Goal: Task Accomplishment & Management: Manage account settings

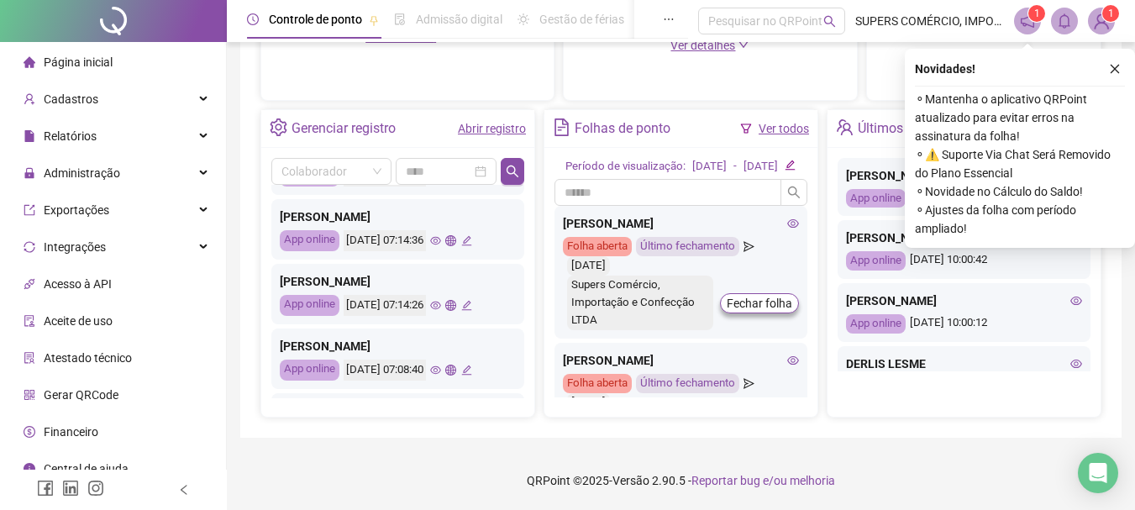
scroll to position [672, 0]
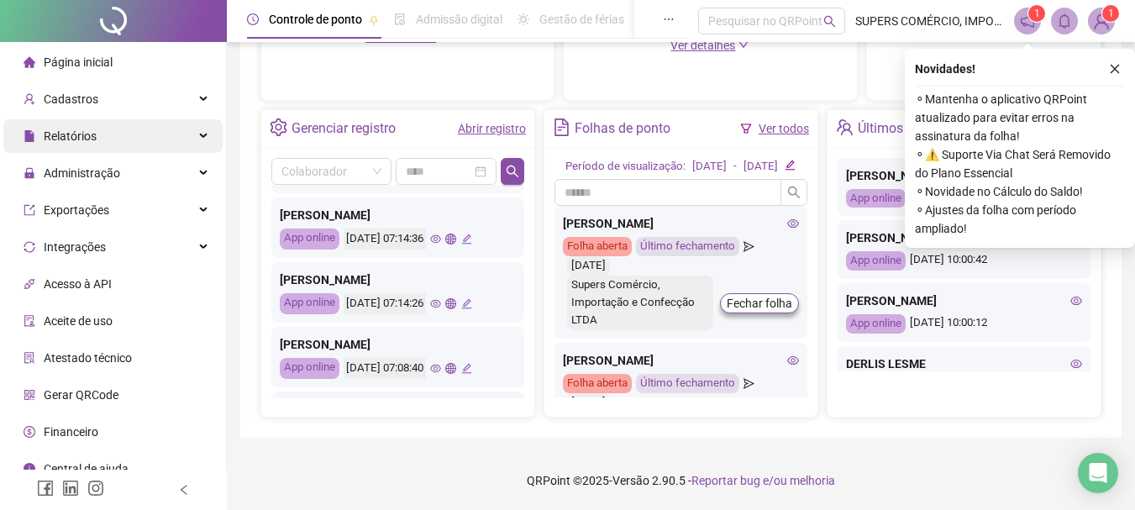
click at [132, 142] on div "Relatórios" at bounding box center [112, 136] width 219 height 34
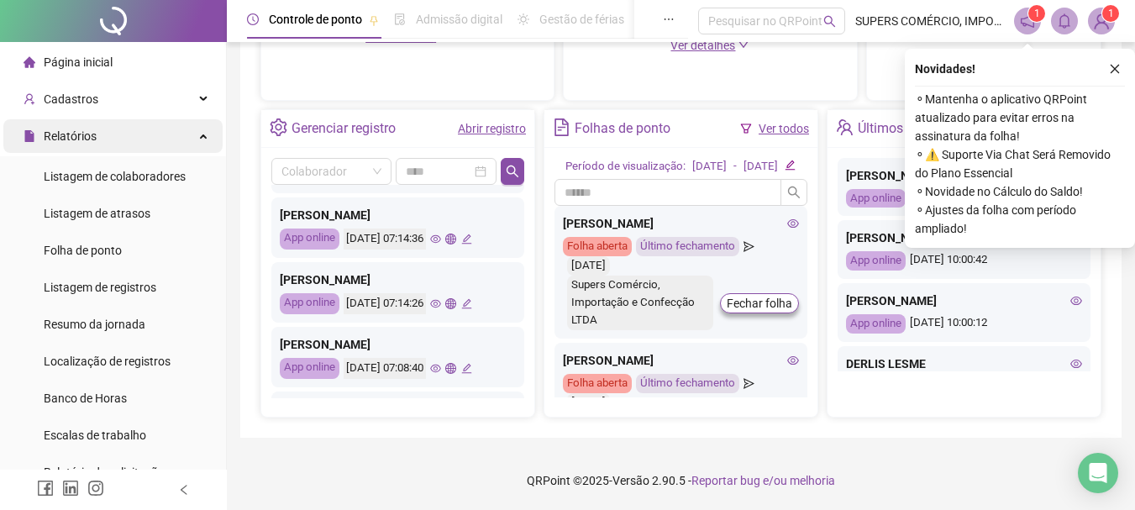
click at [139, 137] on div "Relatórios" at bounding box center [112, 136] width 219 height 34
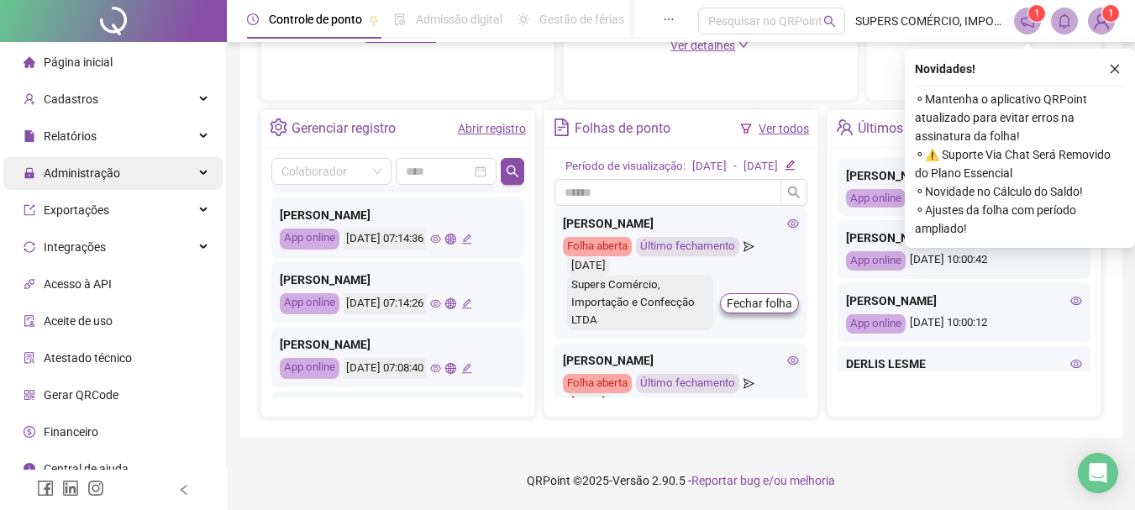
click at [185, 173] on div "Administração" at bounding box center [112, 173] width 219 height 34
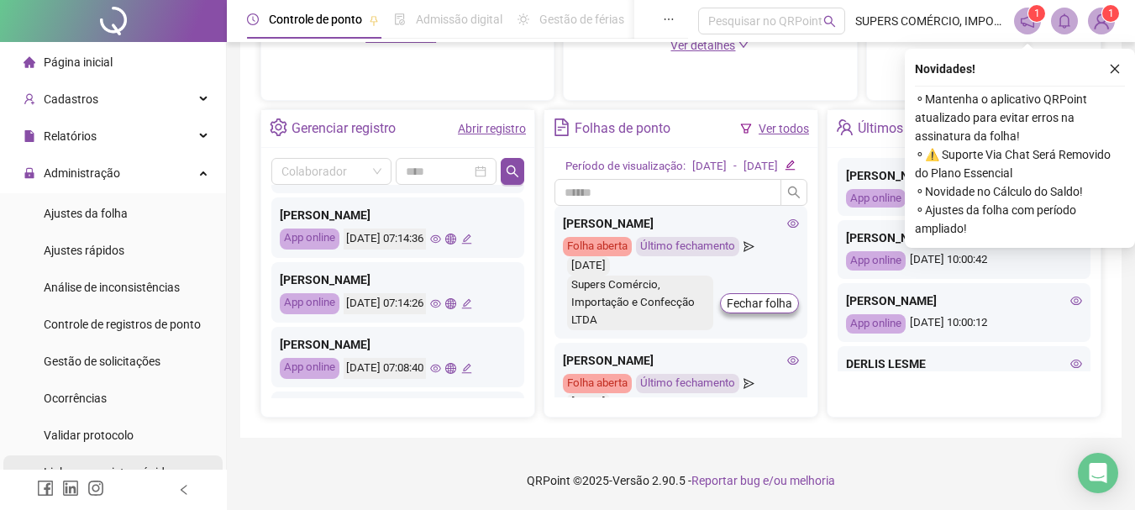
drag, startPoint x: 104, startPoint y: 320, endPoint x: 129, endPoint y: 308, distance: 27.1
click at [104, 320] on span "Controle de registros de ponto" at bounding box center [122, 324] width 157 height 13
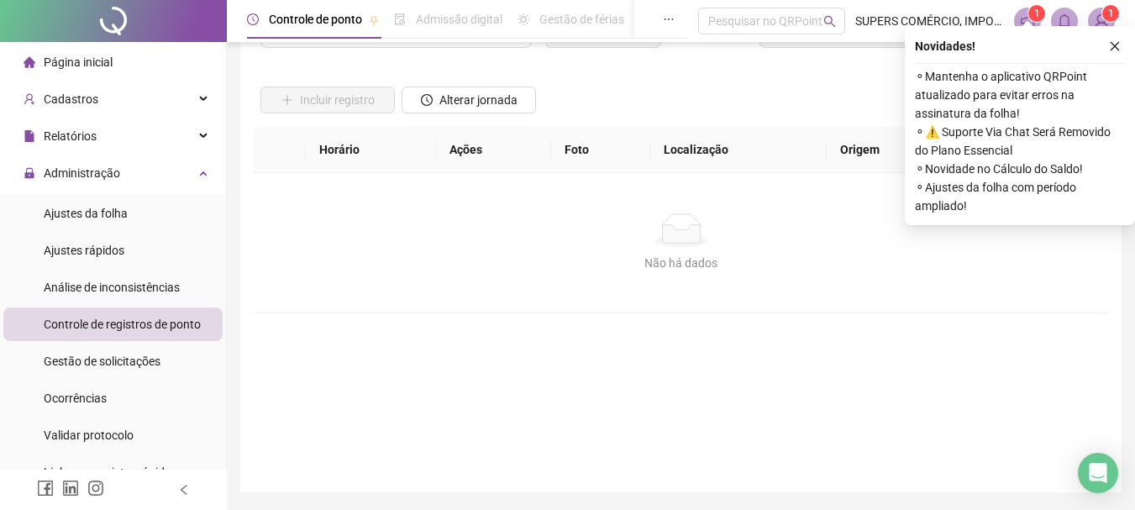
scroll to position [57, 0]
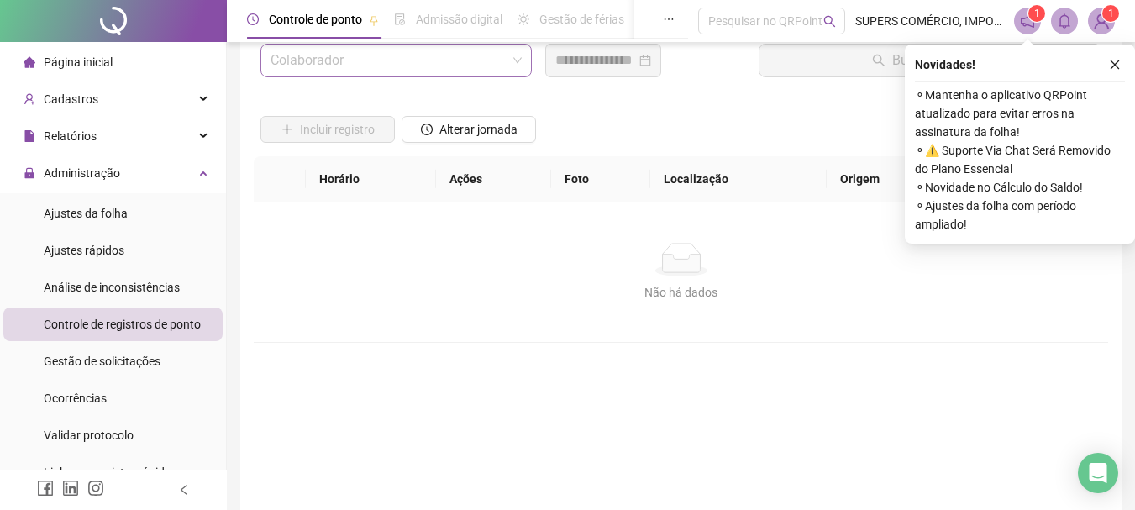
click at [460, 64] on input "search" at bounding box center [389, 61] width 236 height 32
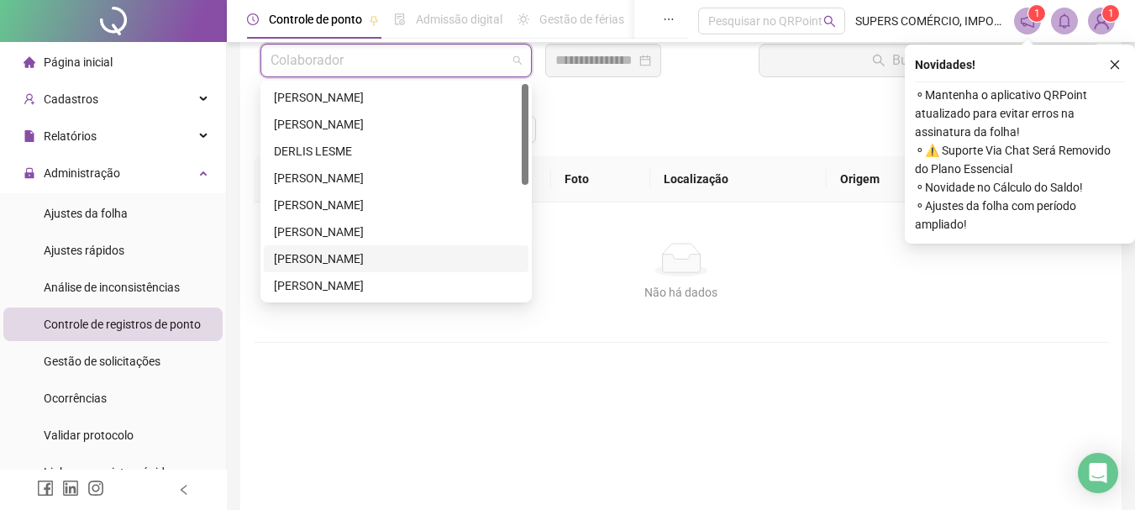
click at [329, 253] on div "[PERSON_NAME]" at bounding box center [396, 259] width 245 height 18
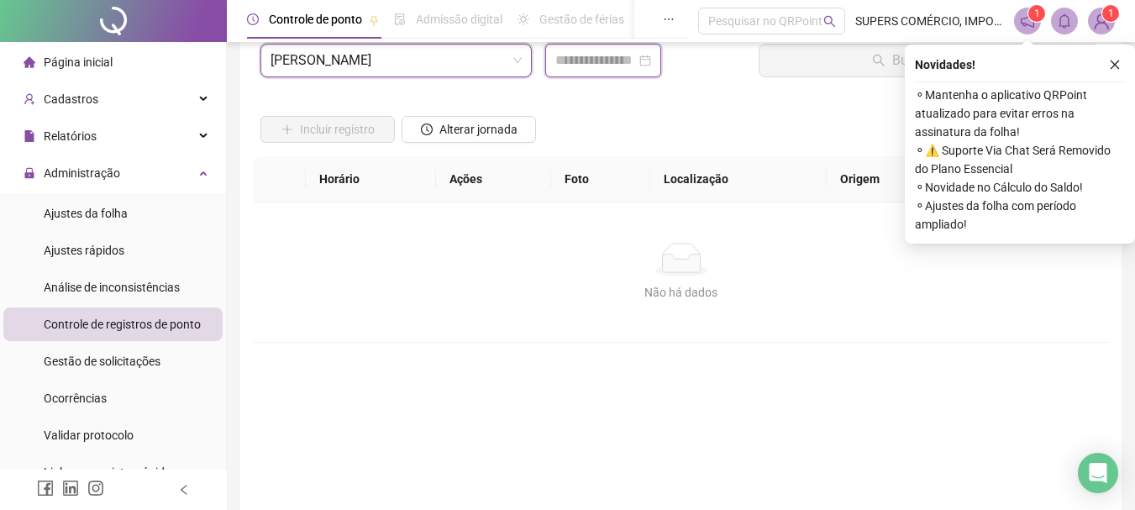
click at [623, 57] on input at bounding box center [595, 60] width 81 height 20
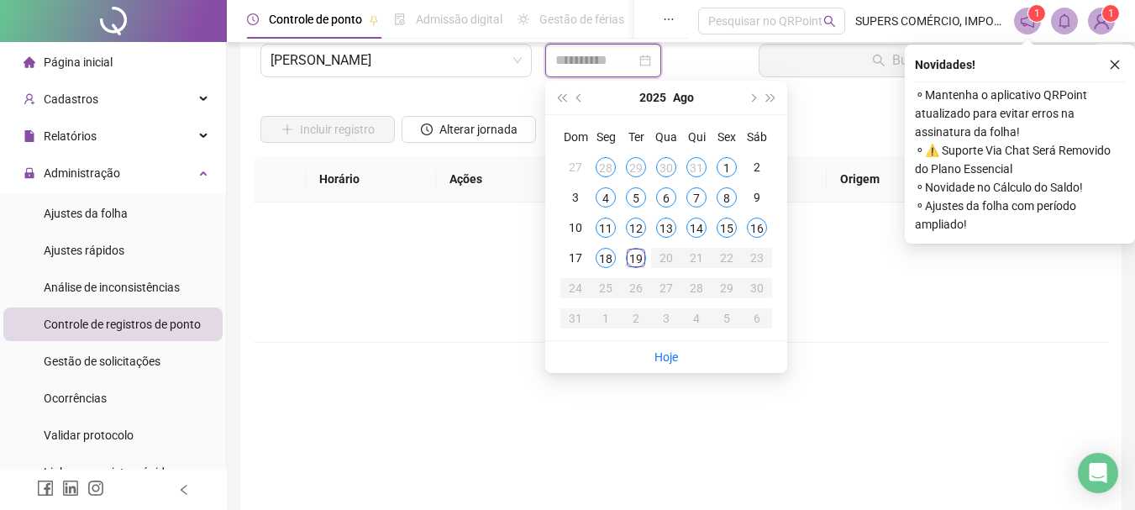
type input "**********"
click at [636, 261] on div "19" at bounding box center [636, 258] width 20 height 20
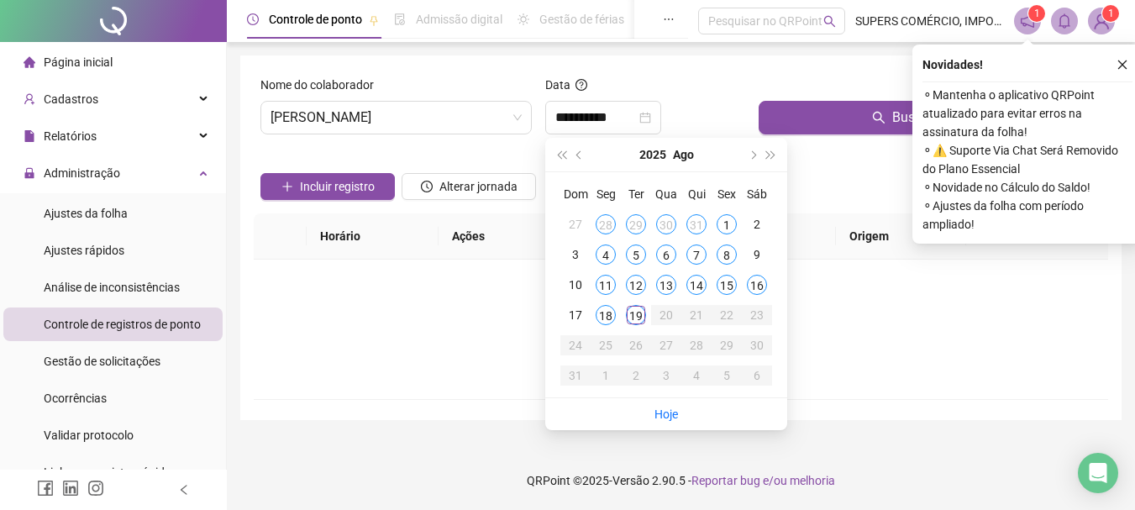
scroll to position [0, 0]
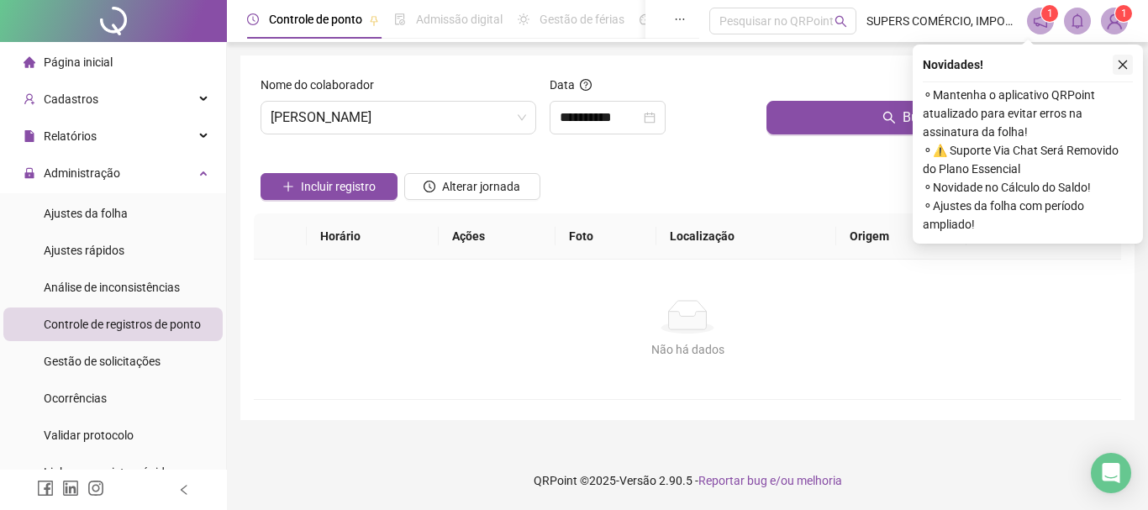
click at [1129, 65] on button "button" at bounding box center [1123, 65] width 20 height 20
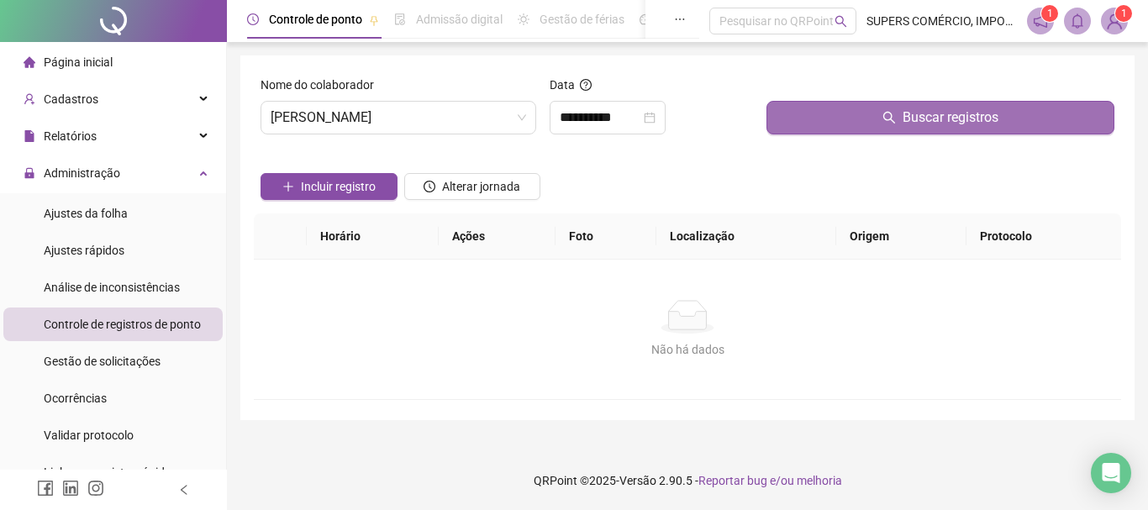
click at [902, 119] on button "Buscar registros" at bounding box center [940, 118] width 348 height 34
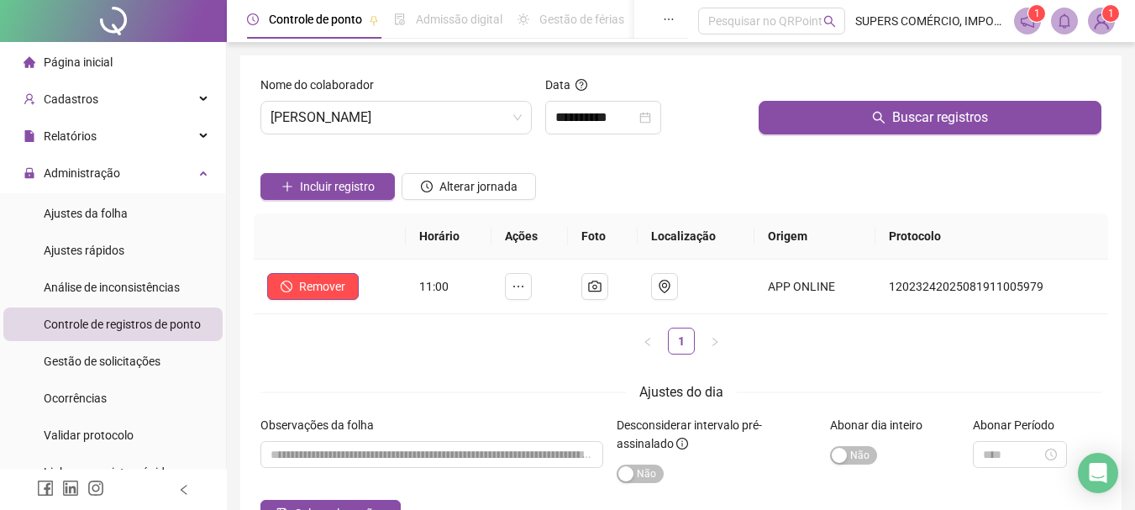
scroll to position [84, 0]
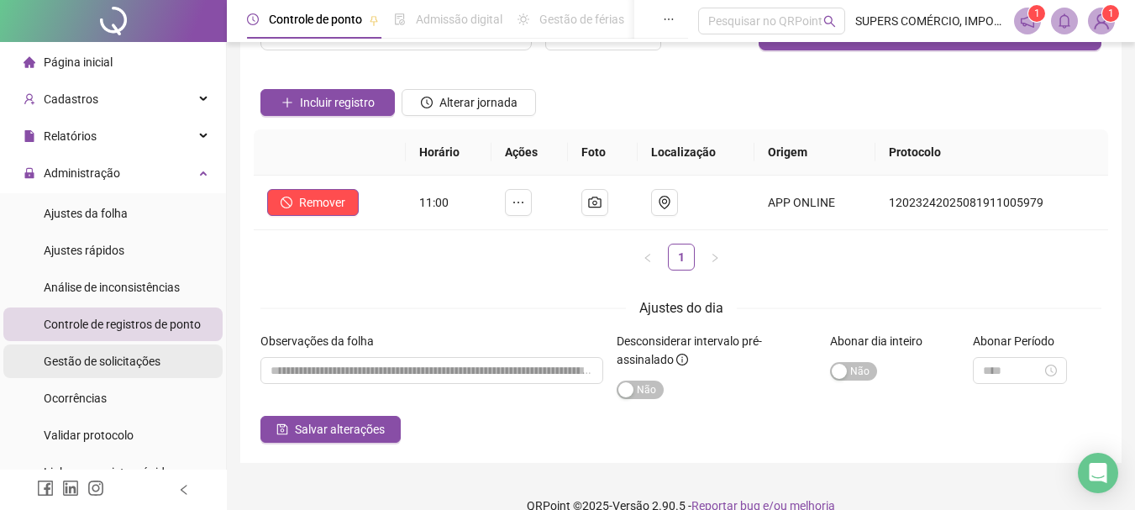
click at [109, 364] on span "Gestão de solicitações" at bounding box center [102, 361] width 117 height 13
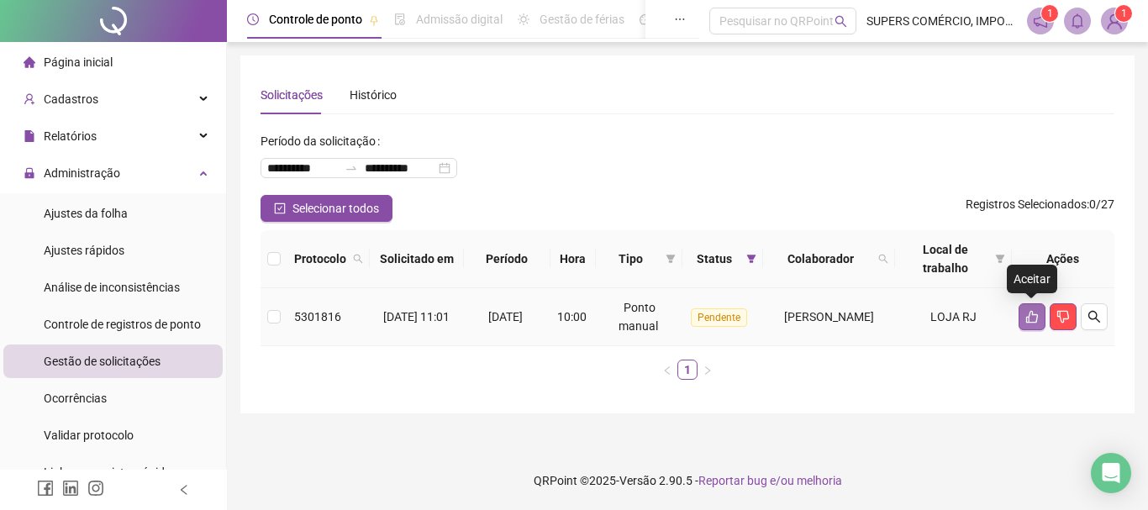
click at [1025, 316] on icon "like" at bounding box center [1031, 316] width 13 height 13
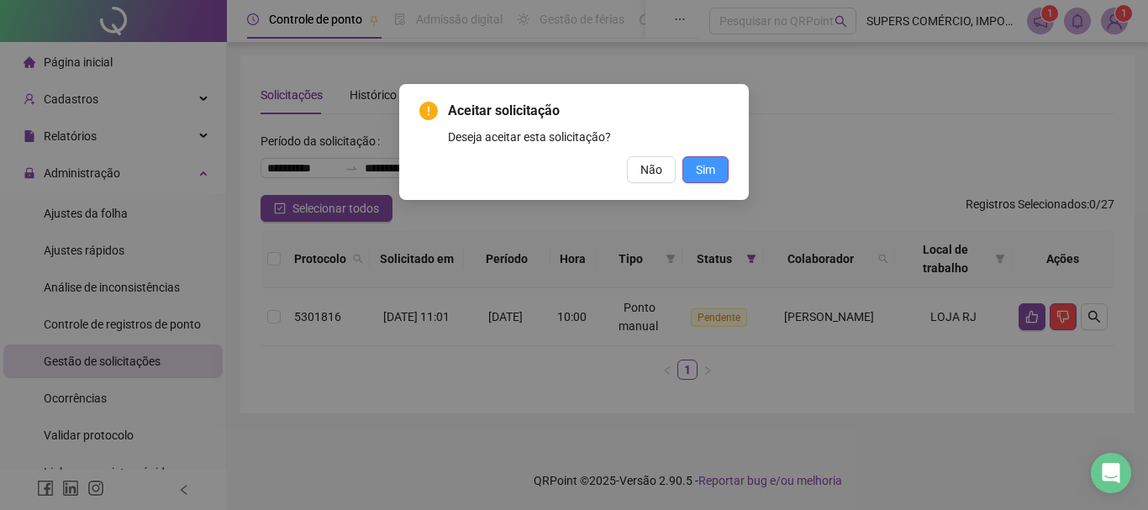
click at [713, 173] on span "Sim" at bounding box center [705, 170] width 19 height 18
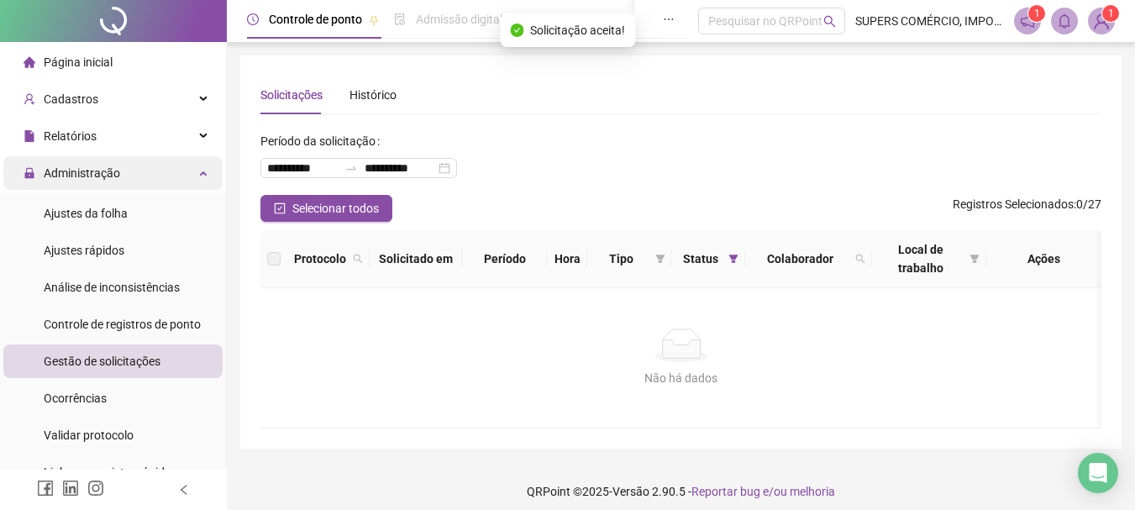
click at [176, 177] on div "Administração" at bounding box center [112, 173] width 219 height 34
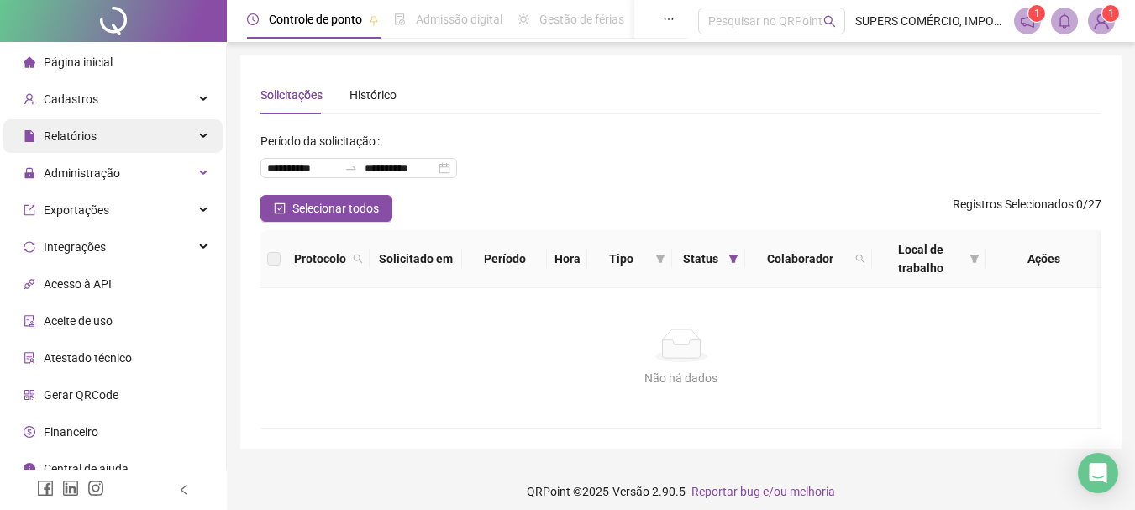
click at [149, 137] on div "Relatórios" at bounding box center [112, 136] width 219 height 34
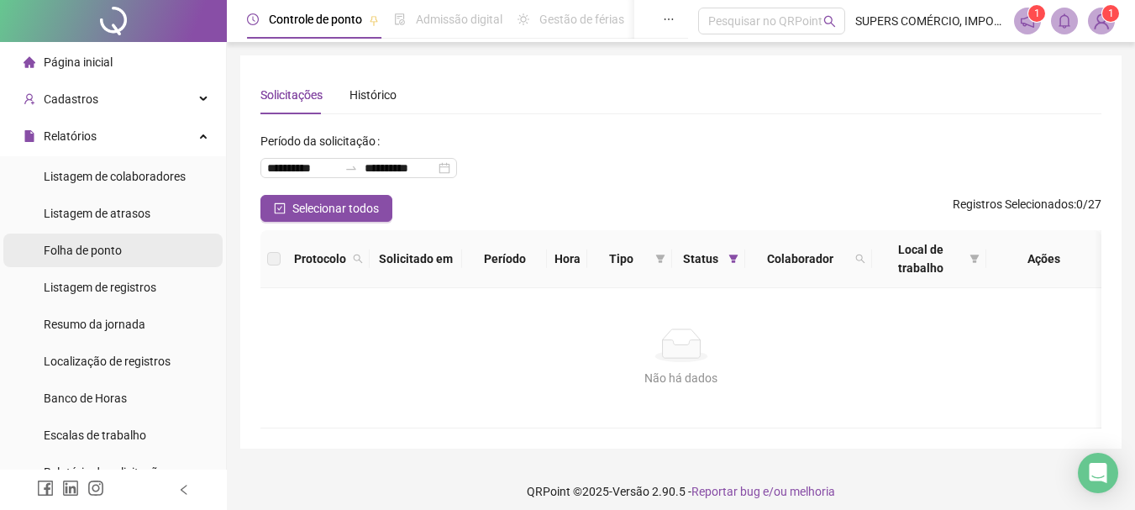
click at [108, 249] on span "Folha de ponto" at bounding box center [83, 250] width 78 height 13
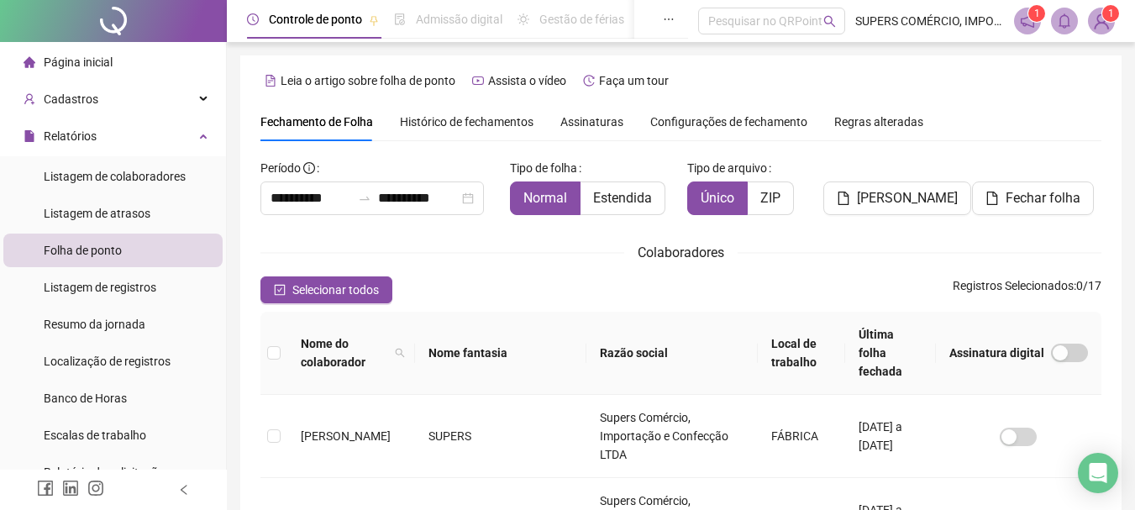
scroll to position [89, 0]
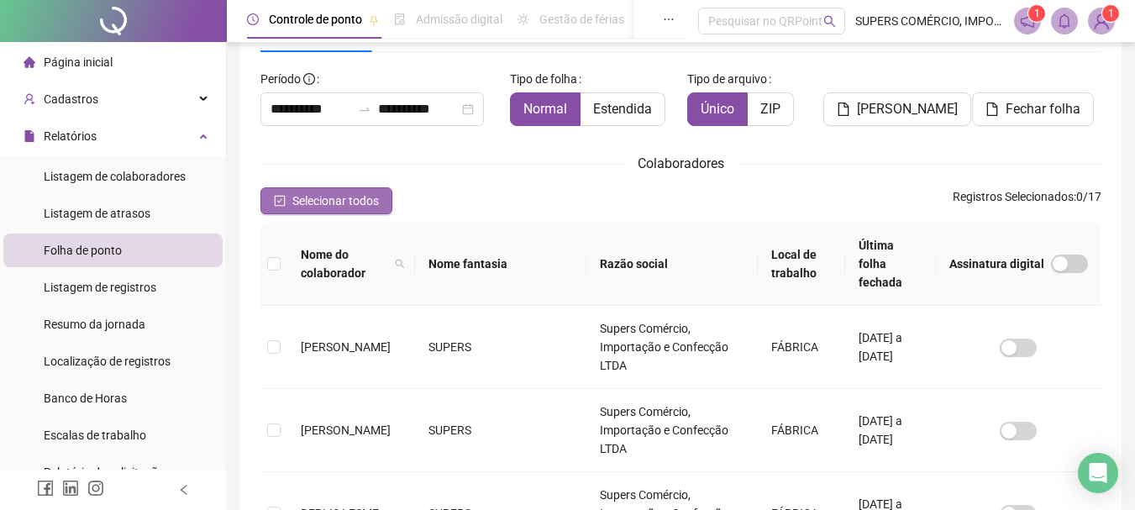
click at [357, 202] on span "Selecionar todos" at bounding box center [335, 201] width 87 height 18
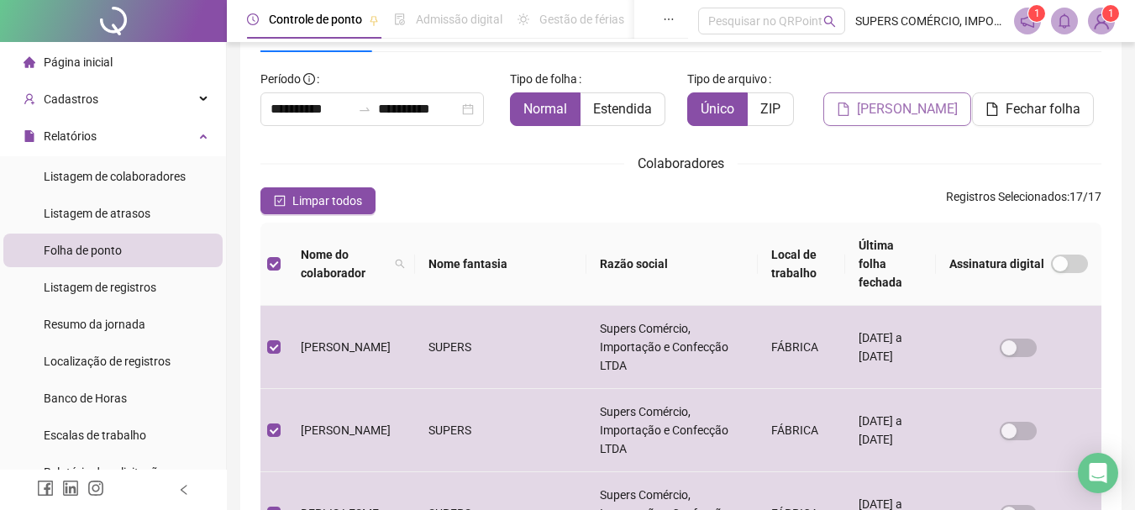
click at [904, 108] on span "Gerar espelho" at bounding box center [907, 109] width 101 height 20
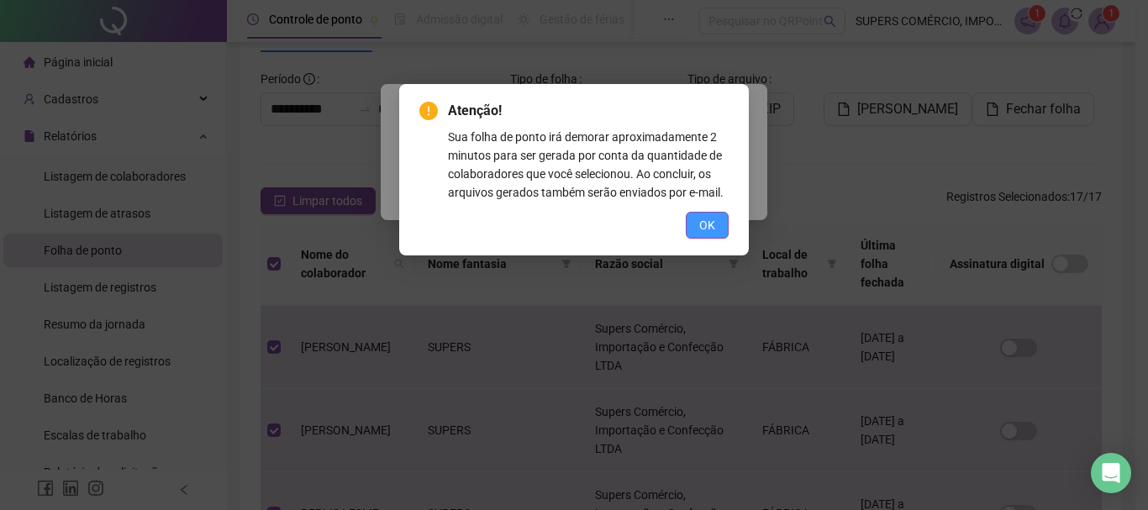
click at [703, 221] on span "OK" at bounding box center [707, 225] width 16 height 18
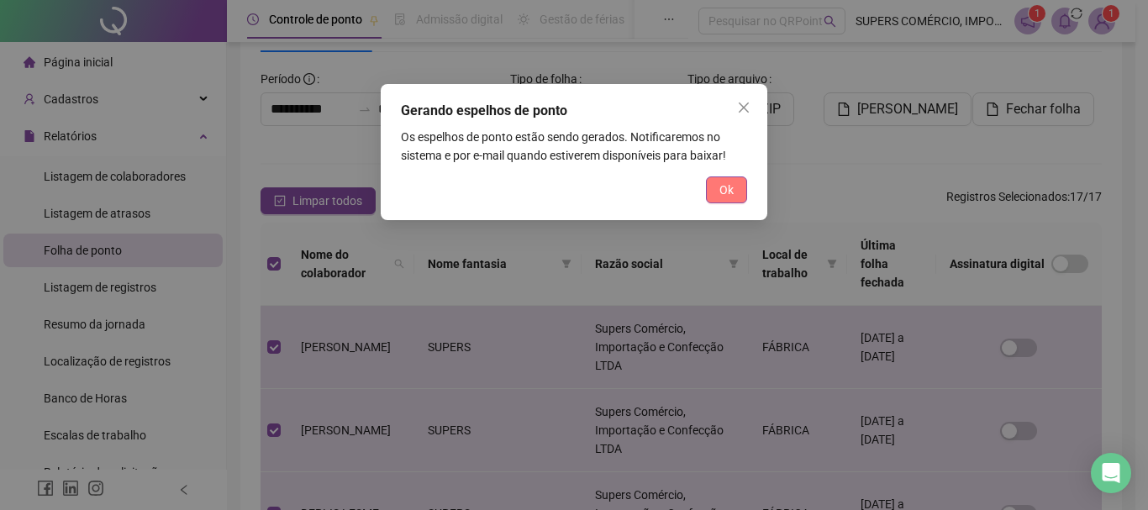
click at [719, 186] on span "Ok" at bounding box center [726, 190] width 14 height 18
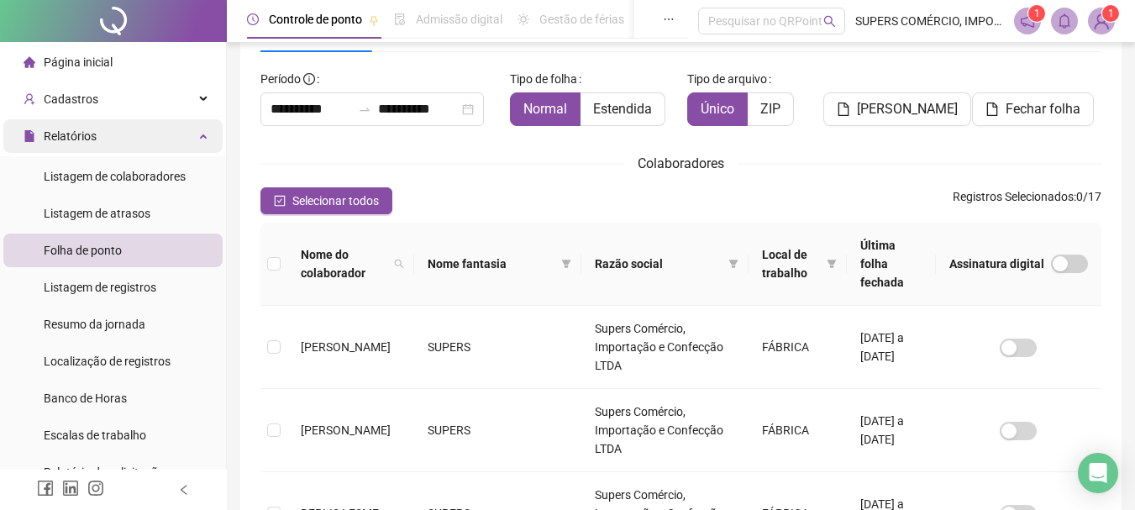
click at [161, 141] on div "Relatórios" at bounding box center [112, 136] width 219 height 34
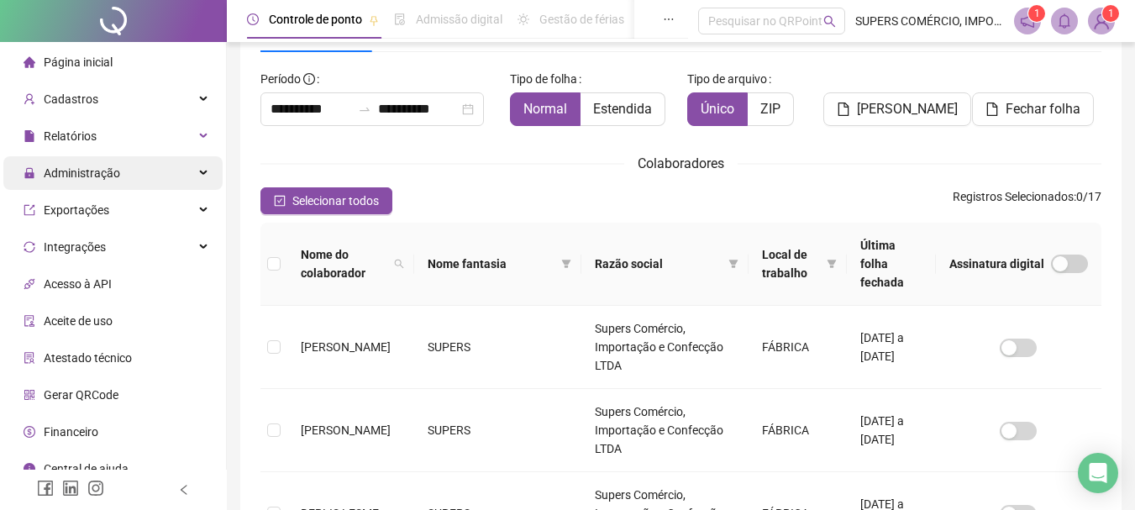
click at [138, 174] on div "Administração" at bounding box center [112, 173] width 219 height 34
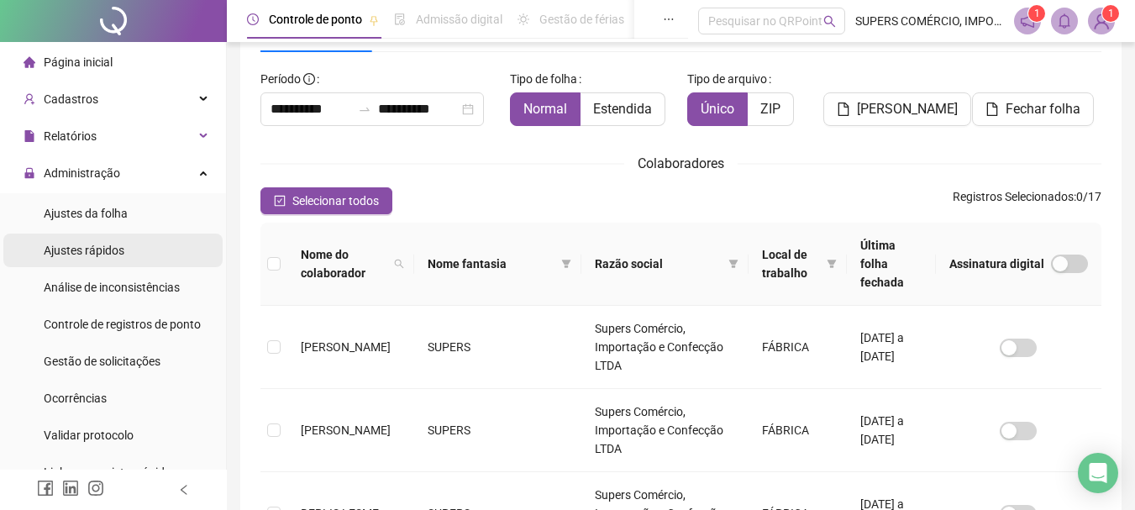
click at [113, 238] on div "Ajustes rápidos" at bounding box center [84, 251] width 81 height 34
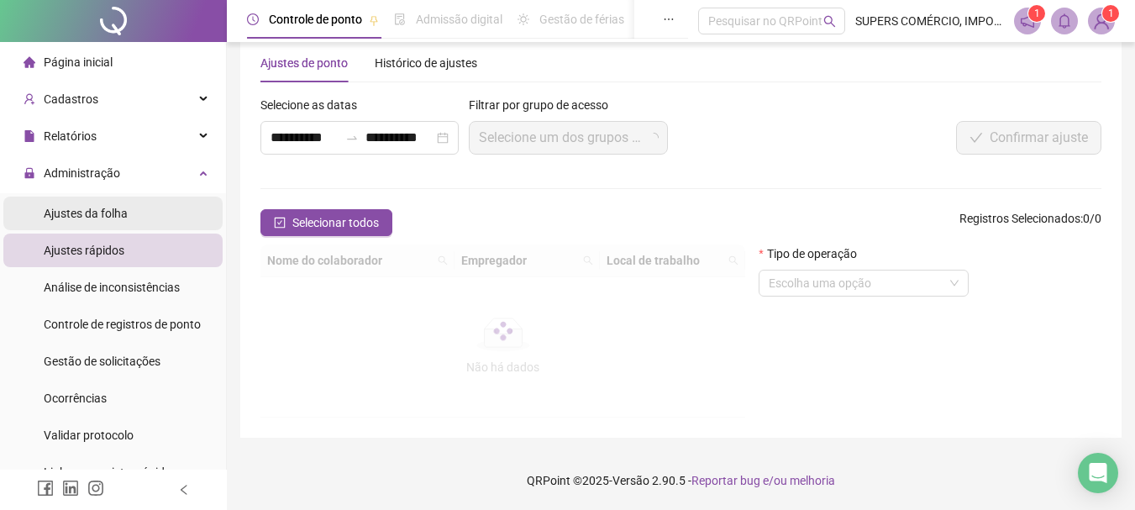
click at [119, 210] on span "Ajustes da folha" at bounding box center [86, 213] width 84 height 13
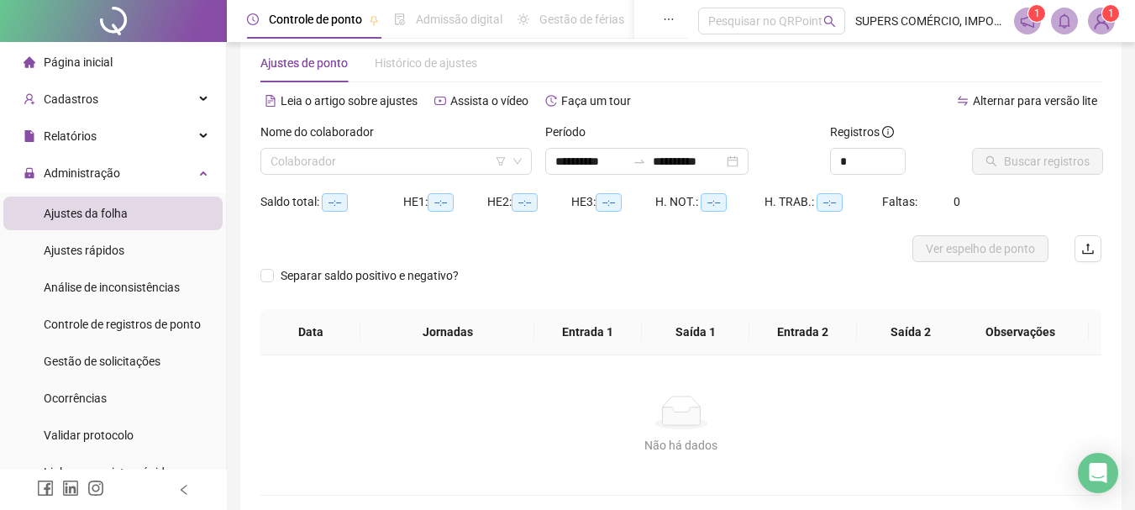
type input "**********"
click at [463, 168] on input "search" at bounding box center [389, 161] width 236 height 25
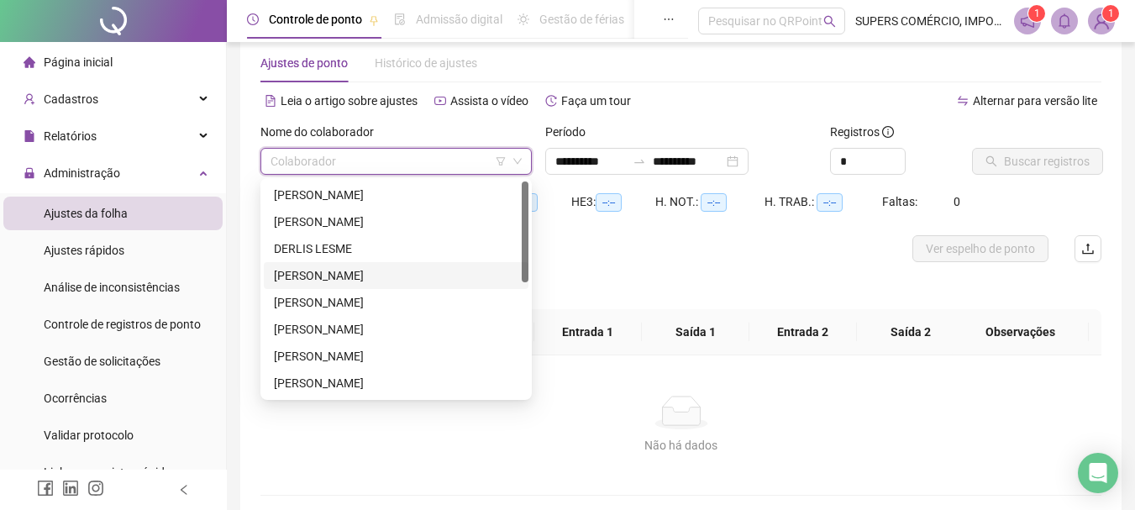
click at [376, 273] on div "[PERSON_NAME]" at bounding box center [396, 275] width 245 height 18
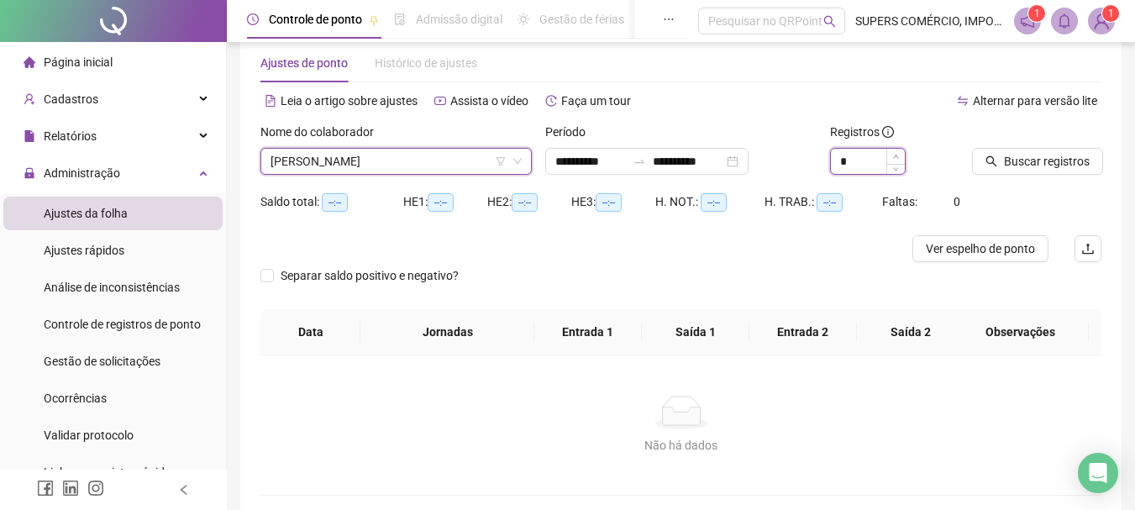
type input "*"
click at [896, 154] on icon "up" at bounding box center [896, 157] width 6 height 6
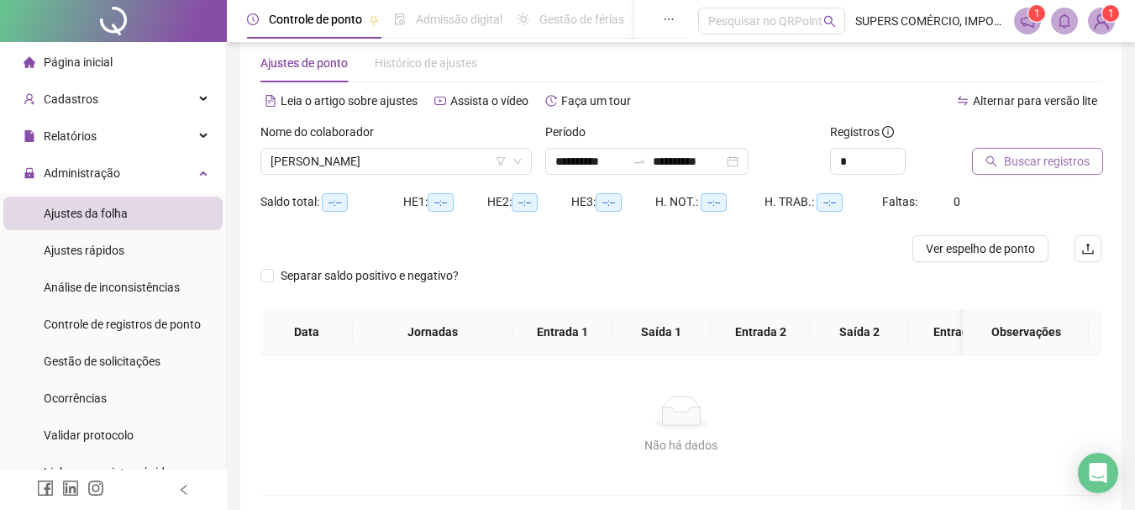
click at [1039, 156] on span "Buscar registros" at bounding box center [1047, 161] width 86 height 18
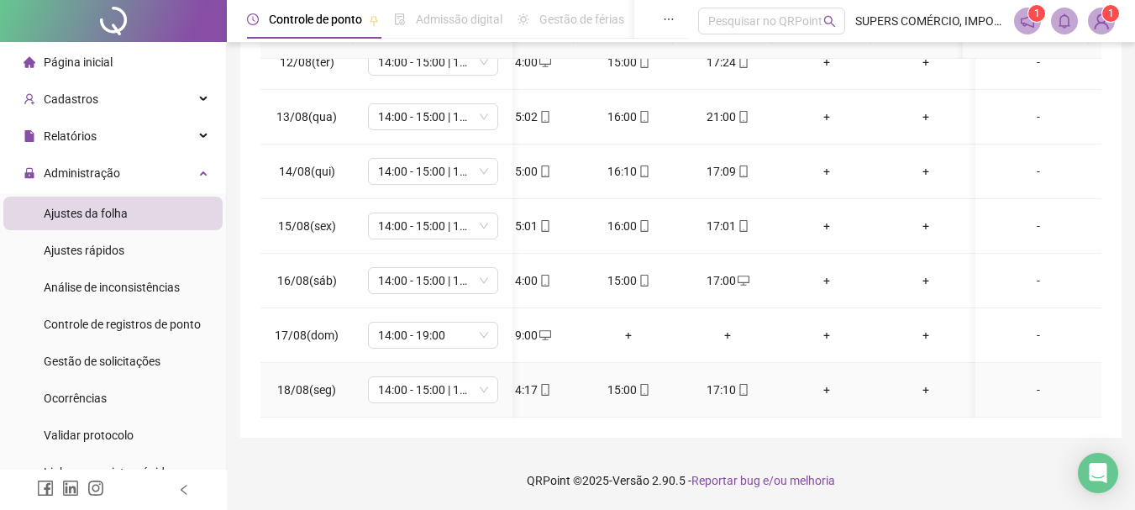
click at [820, 381] on div "+" at bounding box center [827, 390] width 72 height 18
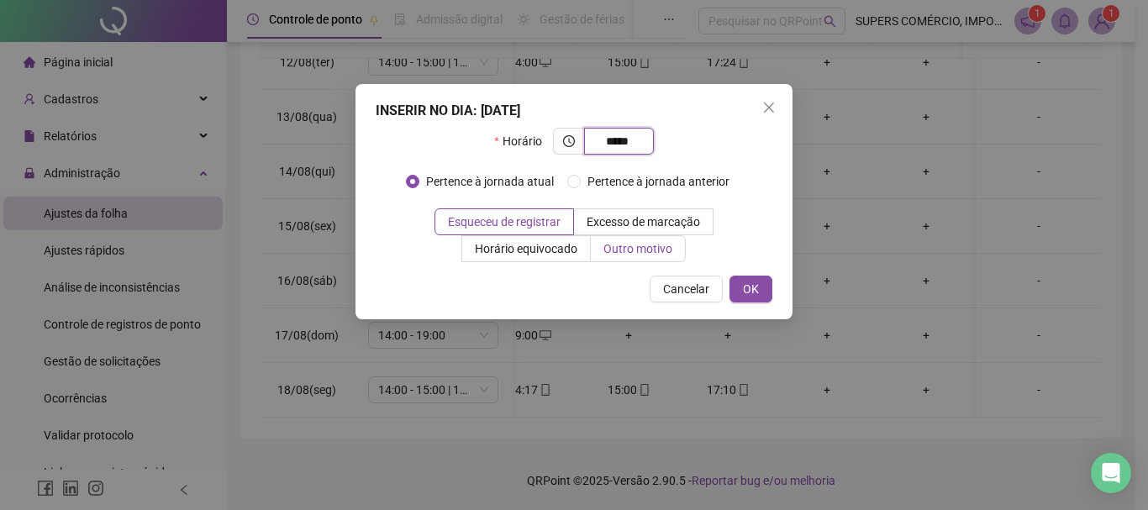
type input "*****"
click at [654, 250] on span "Outro motivo" at bounding box center [637, 248] width 69 height 13
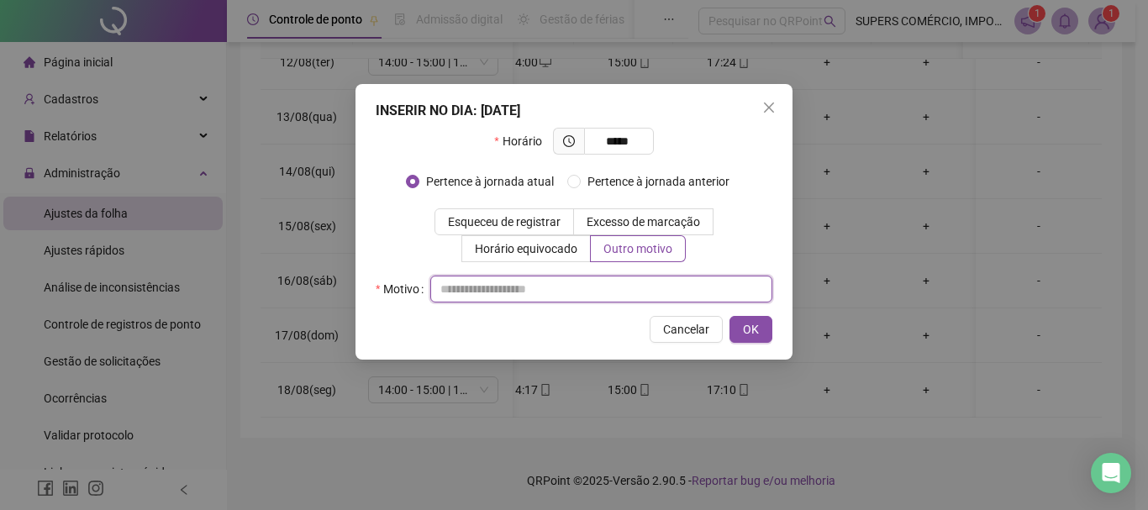
click at [534, 279] on input "text" at bounding box center [601, 289] width 342 height 27
type input "**********"
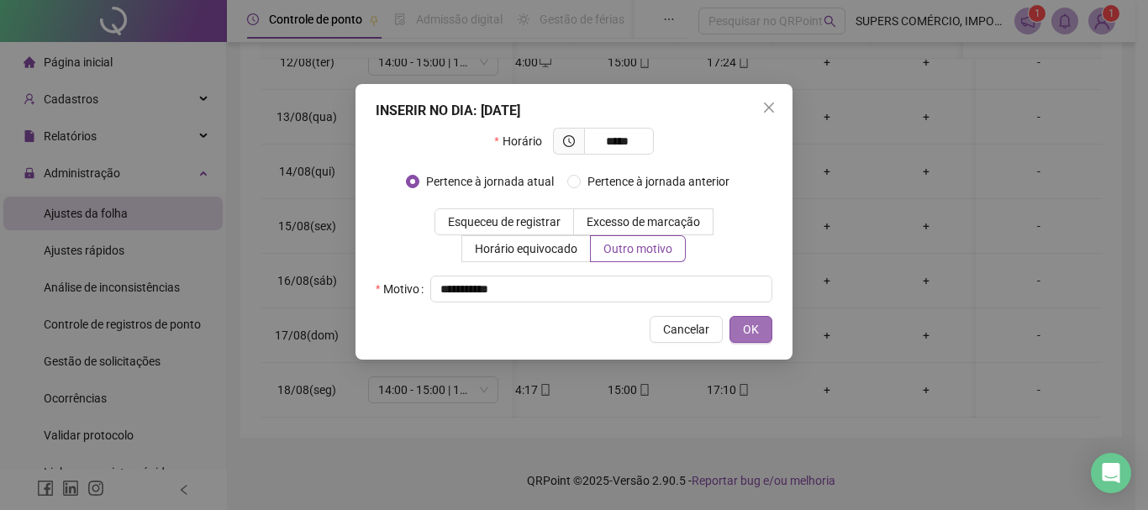
click at [757, 324] on span "OK" at bounding box center [751, 329] width 16 height 18
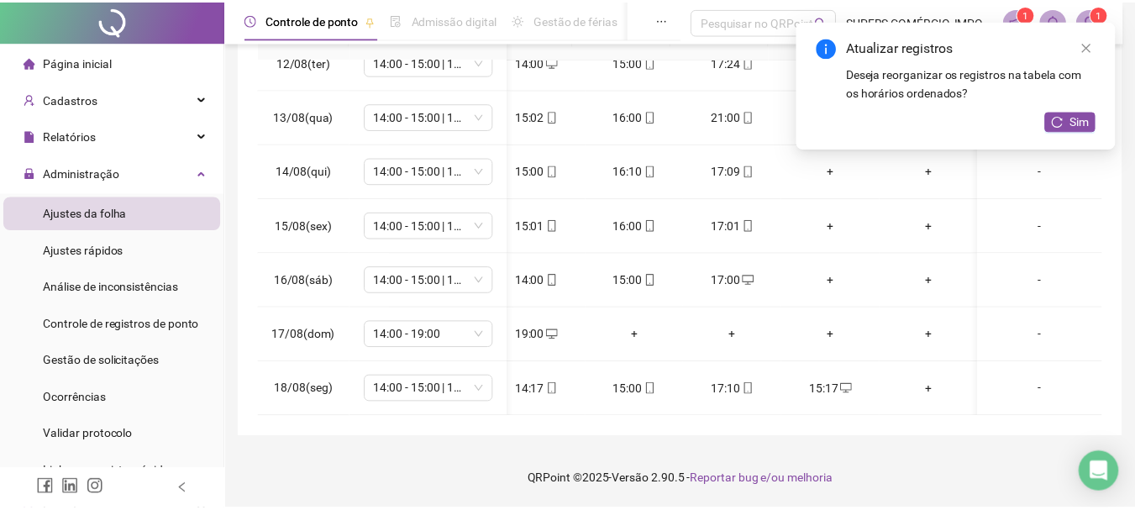
scroll to position [637, 132]
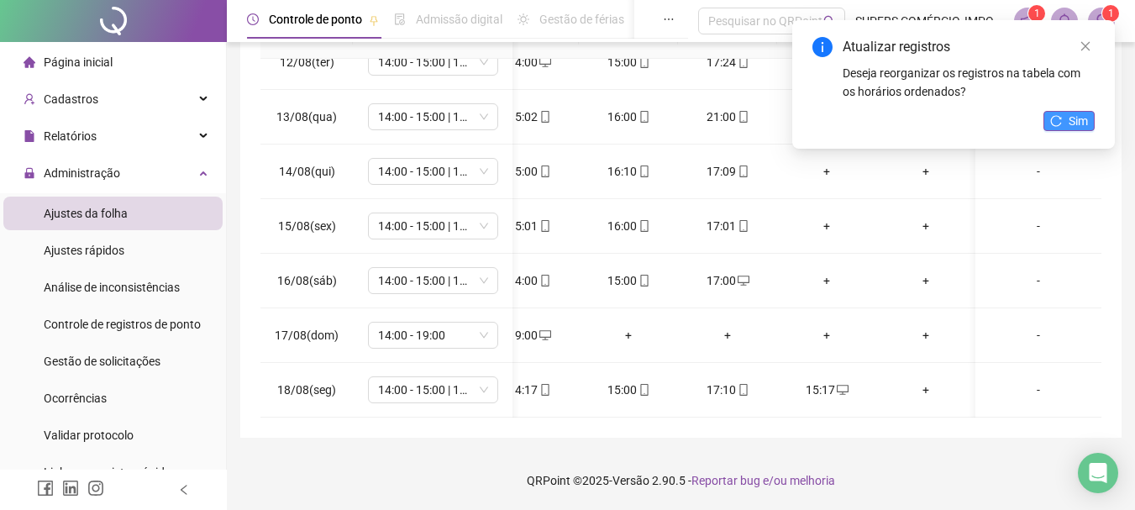
click at [1061, 118] on icon "reload" at bounding box center [1056, 120] width 11 height 11
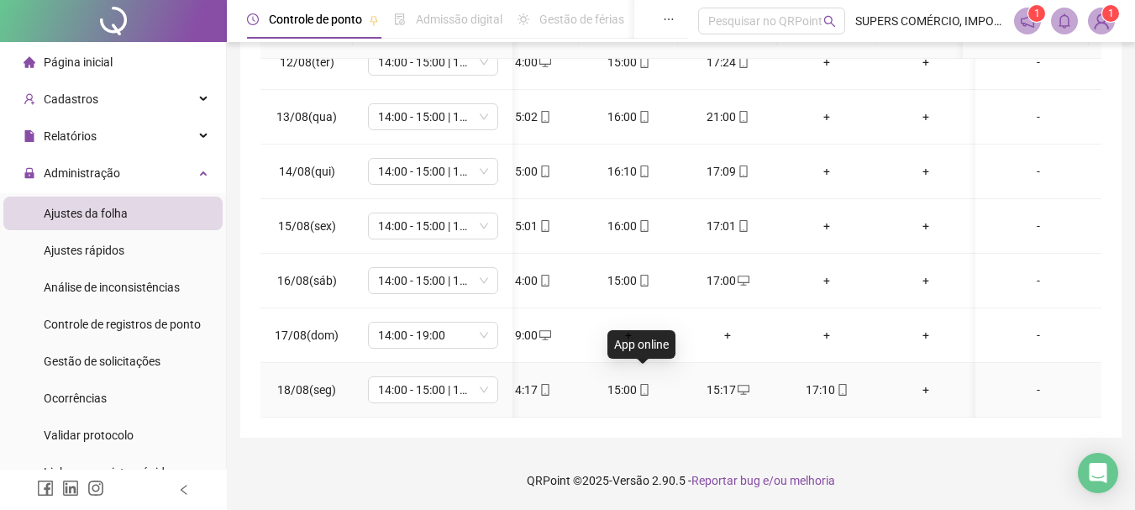
click at [641, 384] on icon "mobile" at bounding box center [645, 390] width 12 height 12
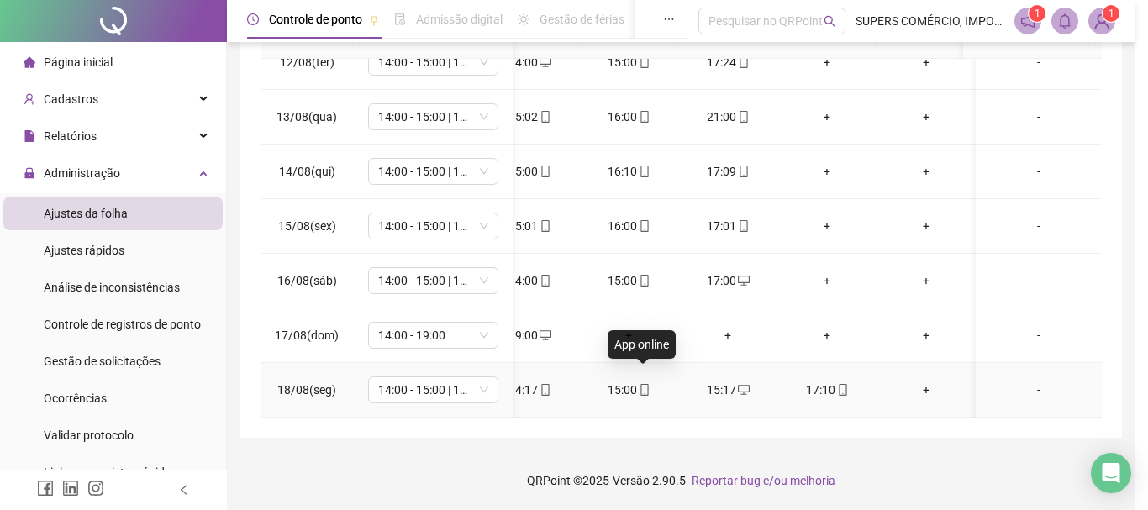
type input "**********"
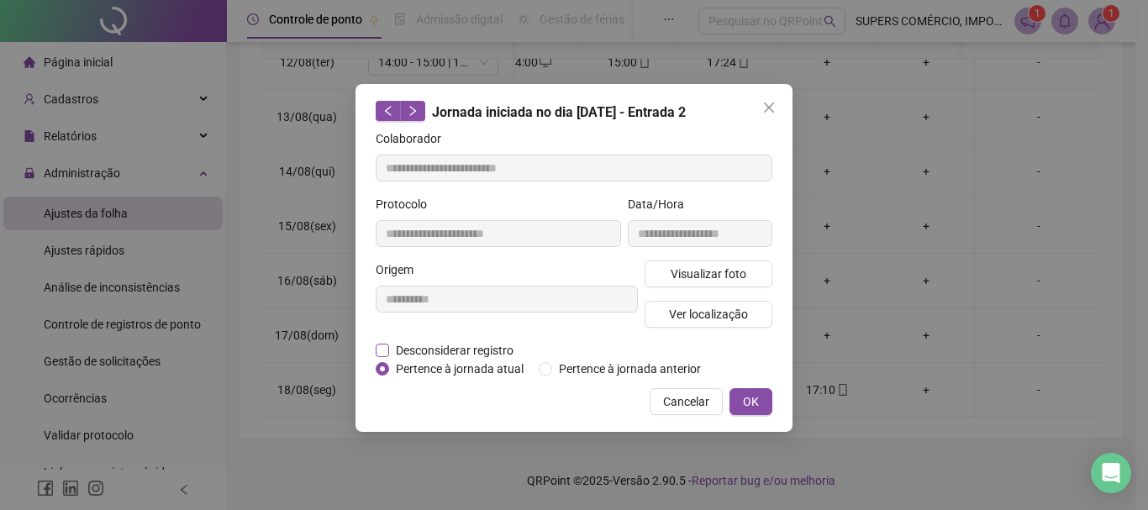
click at [492, 347] on span "Desconsiderar registro" at bounding box center [454, 350] width 131 height 18
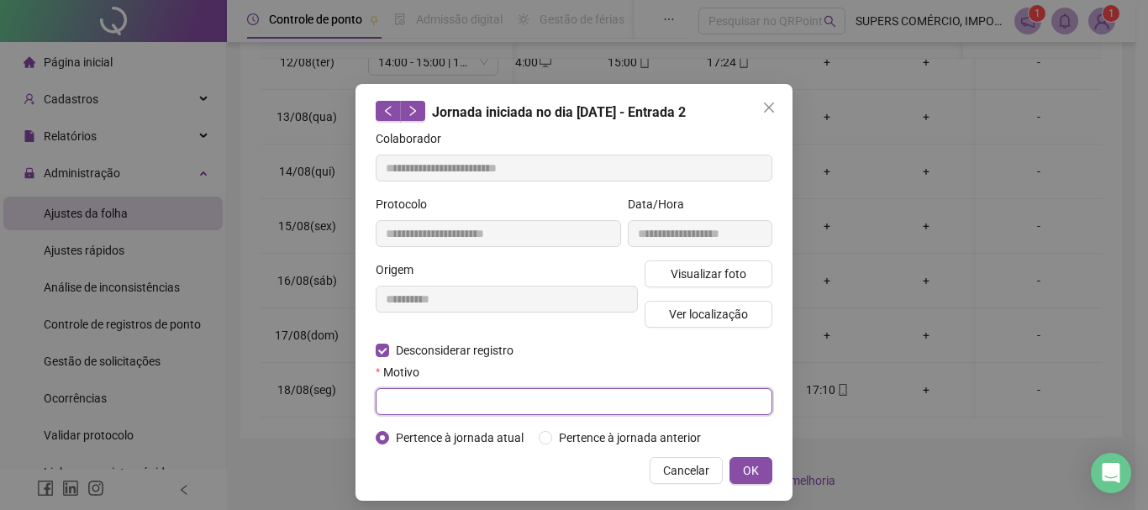
click at [443, 392] on input "text" at bounding box center [574, 401] width 397 height 27
type input "**********"
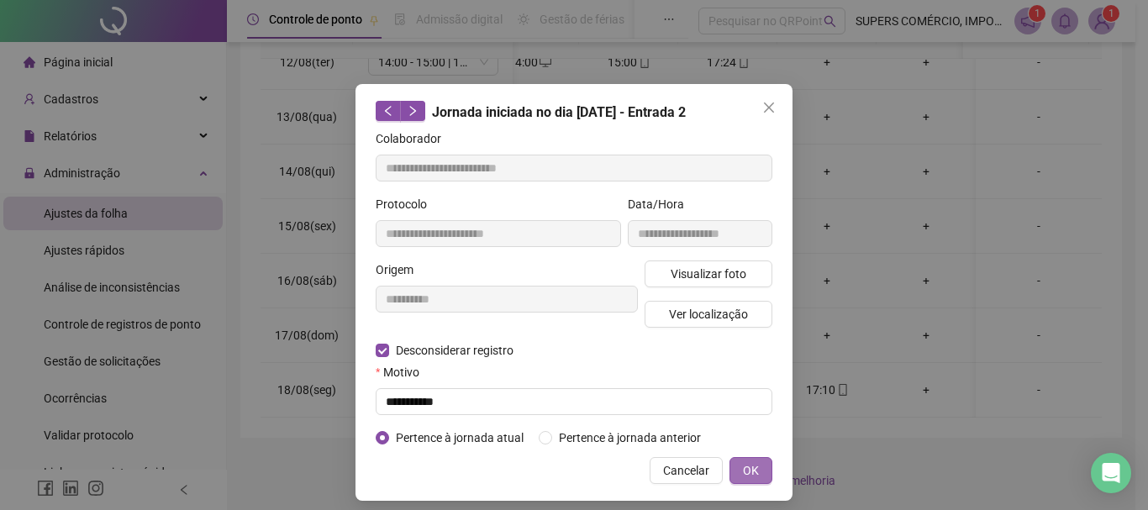
click at [745, 466] on span "OK" at bounding box center [751, 470] width 16 height 18
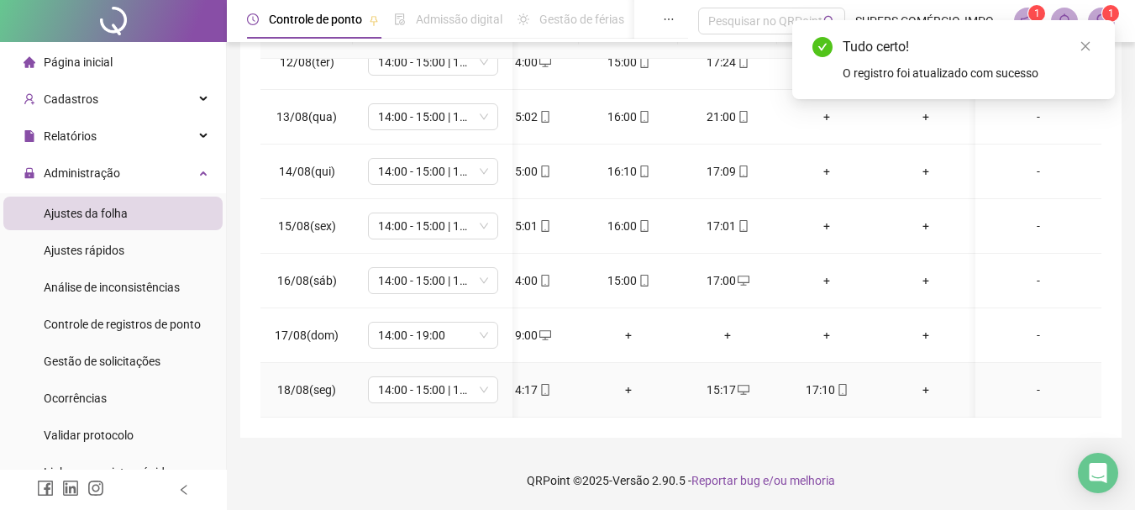
click at [929, 381] on div "+" at bounding box center [926, 390] width 72 height 18
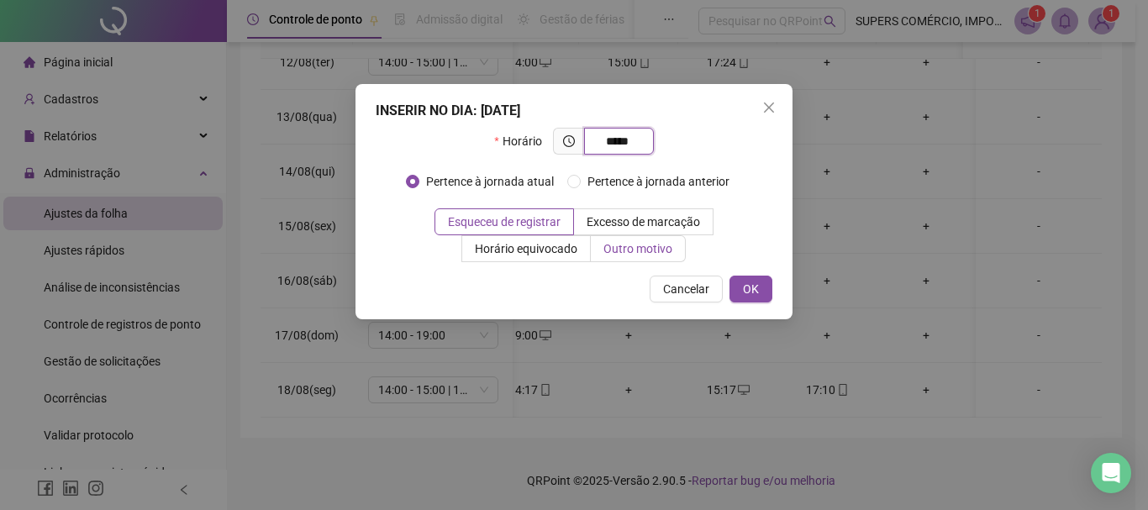
type input "*****"
click at [620, 252] on span "Outro motivo" at bounding box center [637, 248] width 69 height 13
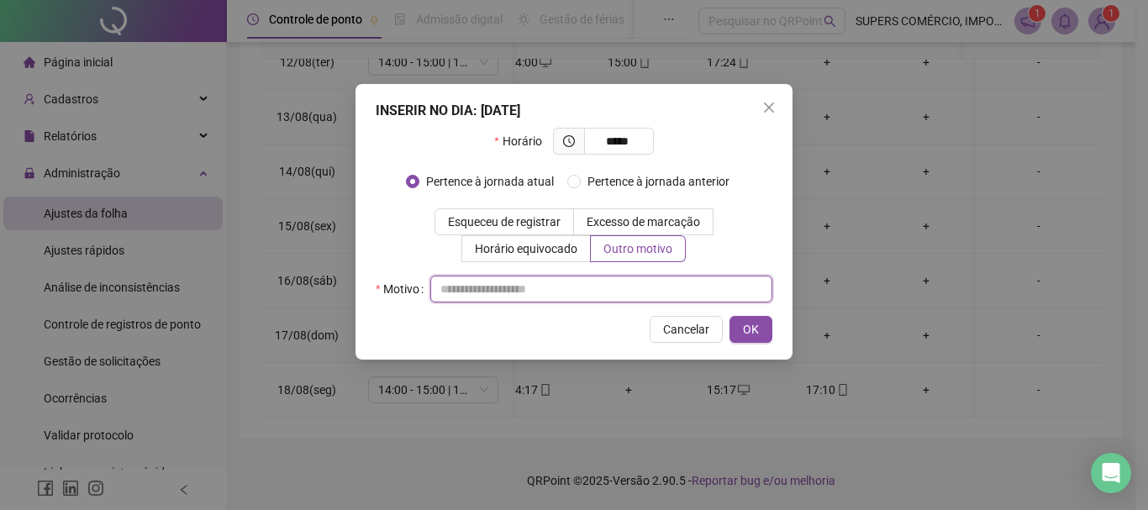
click at [541, 290] on input "text" at bounding box center [601, 289] width 342 height 27
type input "**********"
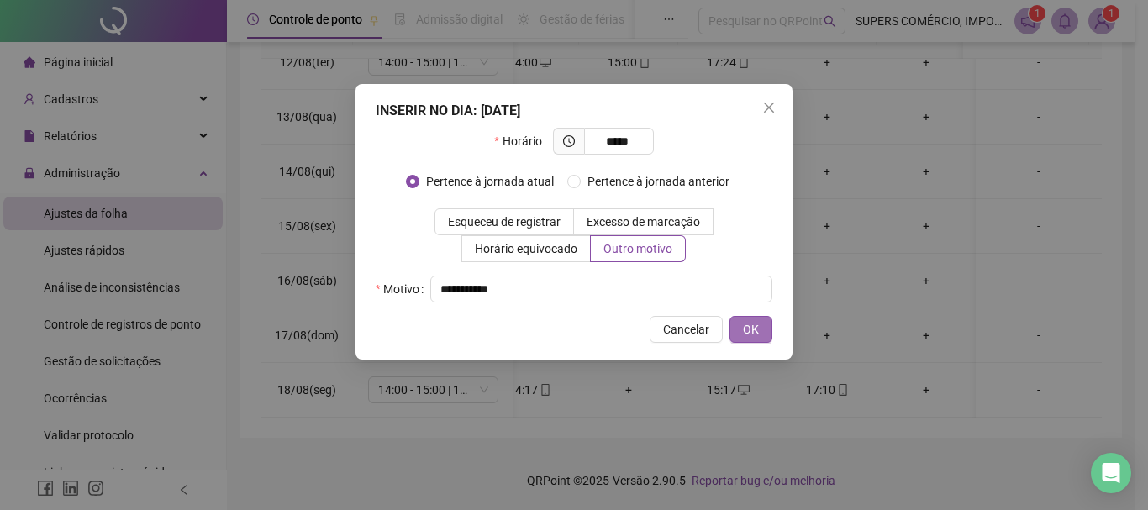
click at [758, 327] on span "OK" at bounding box center [751, 329] width 16 height 18
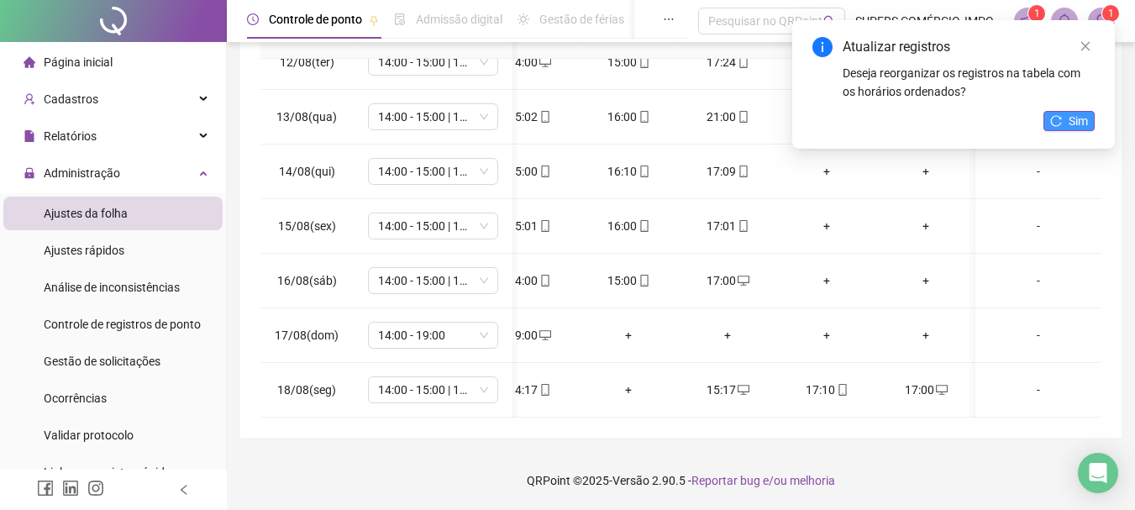
click at [1070, 121] on span "Sim" at bounding box center [1078, 121] width 19 height 18
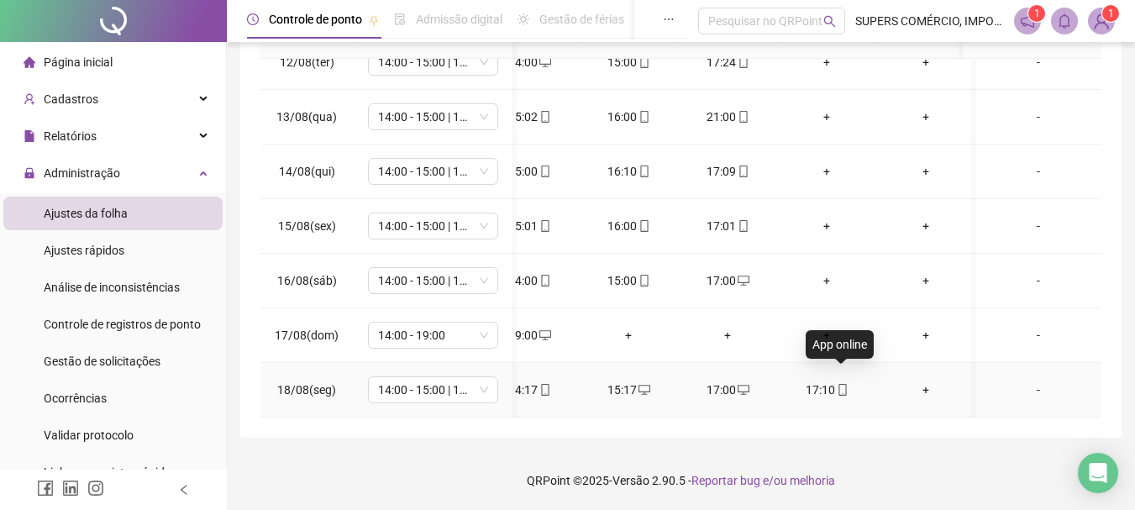
click at [839, 384] on icon "mobile" at bounding box center [843, 390] width 12 height 12
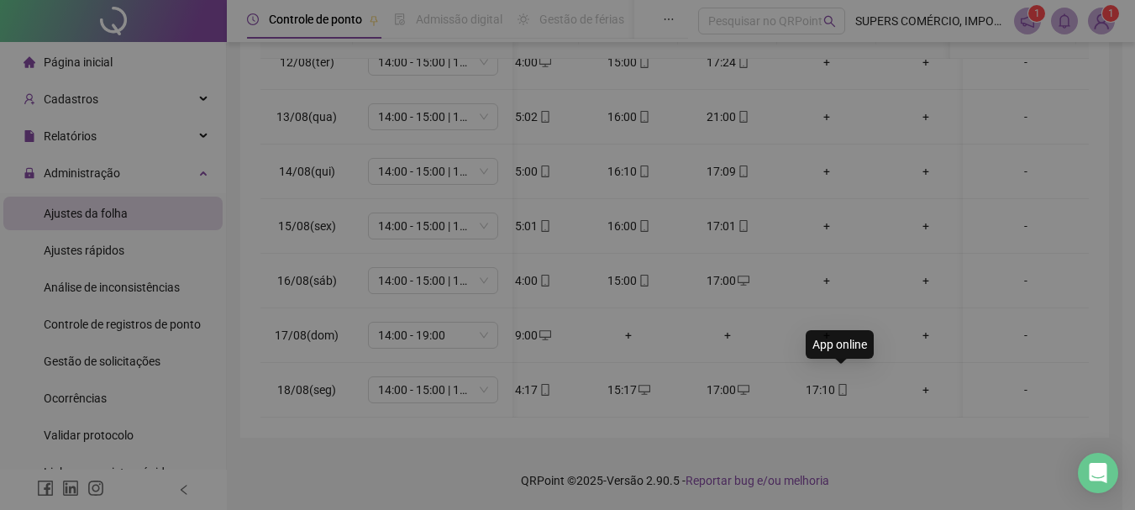
type input "**********"
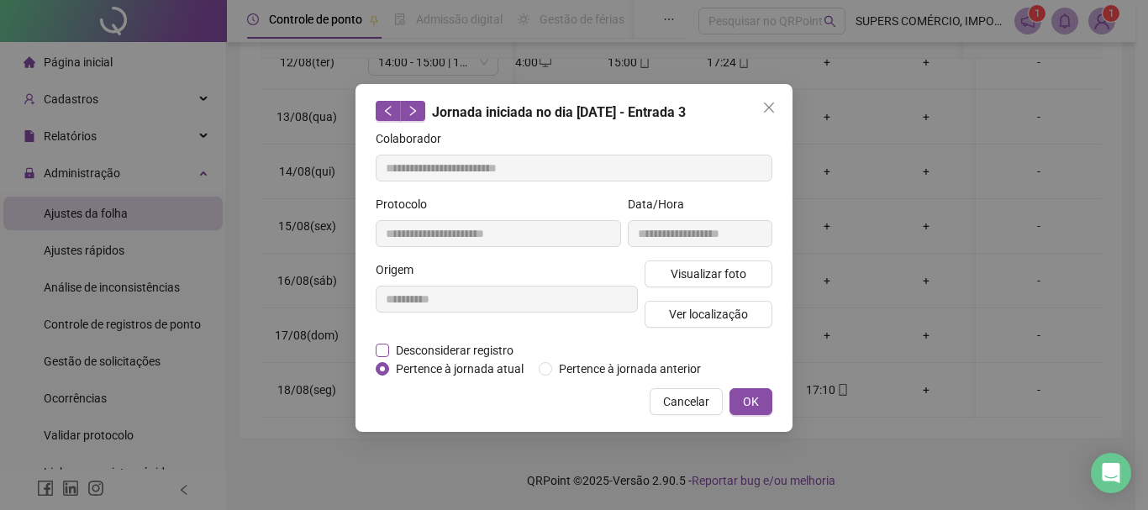
click at [453, 342] on span "Desconsiderar registro" at bounding box center [454, 350] width 131 height 18
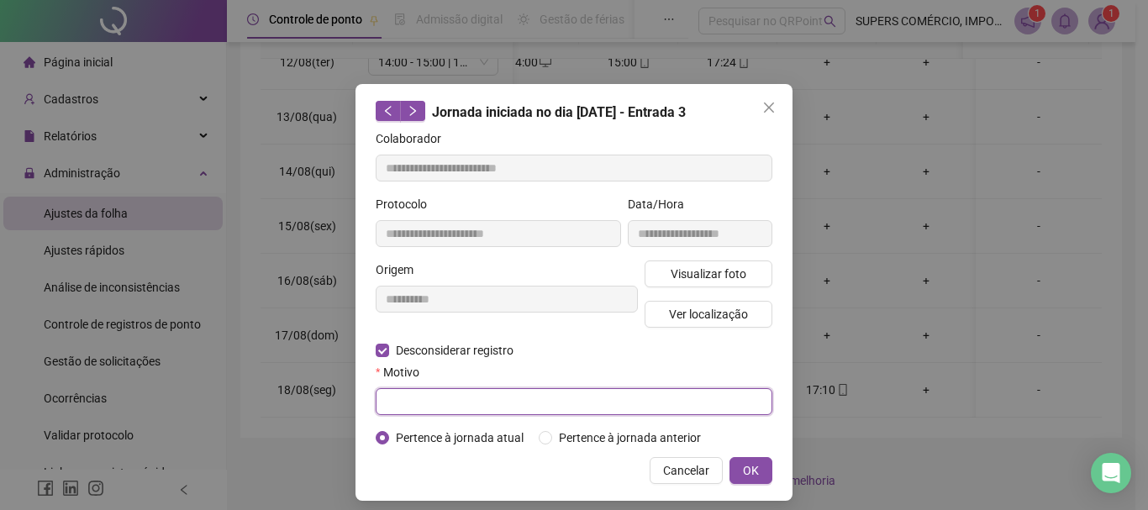
click at [443, 397] on input "text" at bounding box center [574, 401] width 397 height 27
type input "**********"
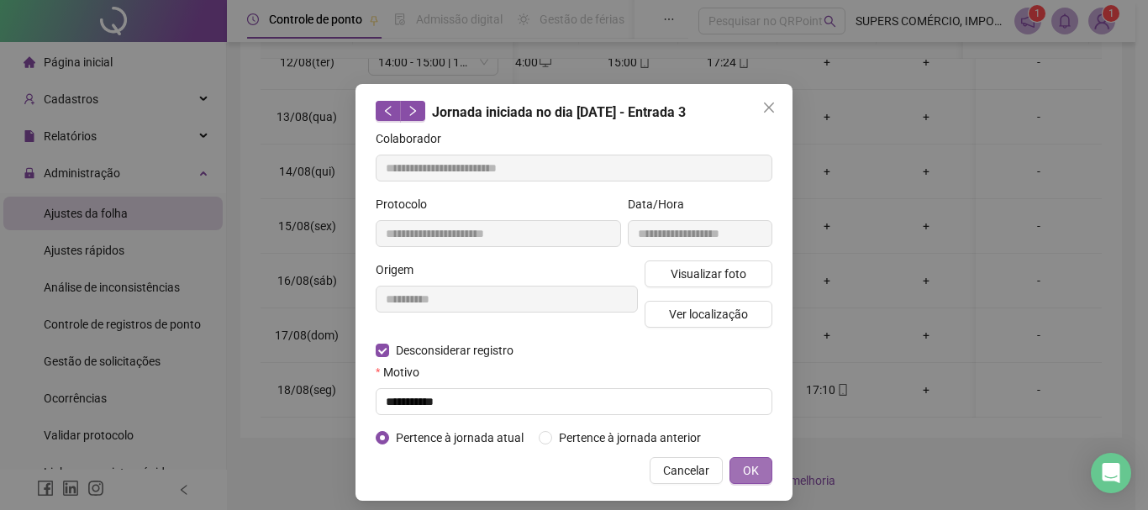
click at [750, 472] on span "OK" at bounding box center [751, 470] width 16 height 18
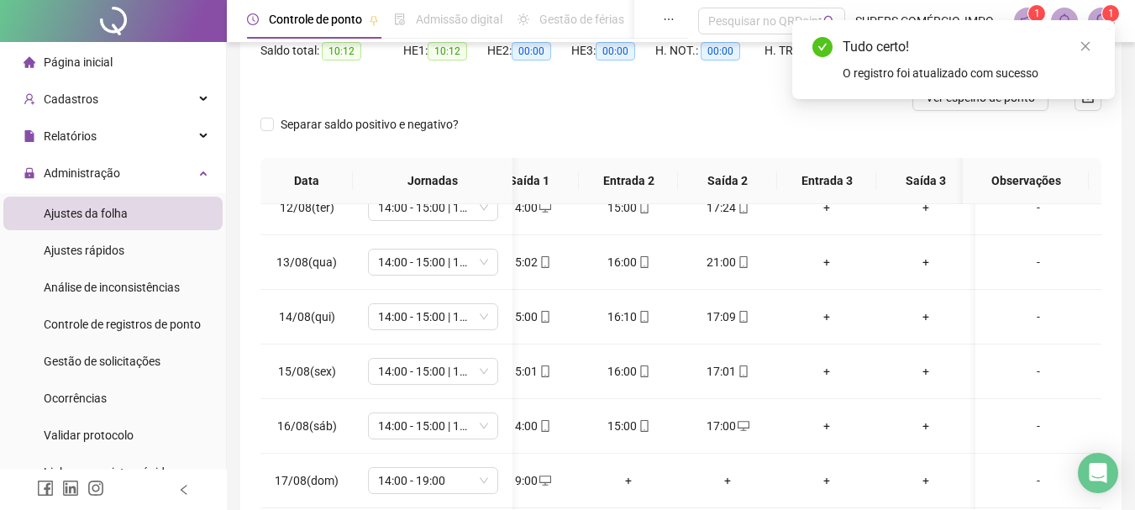
scroll to position [0, 0]
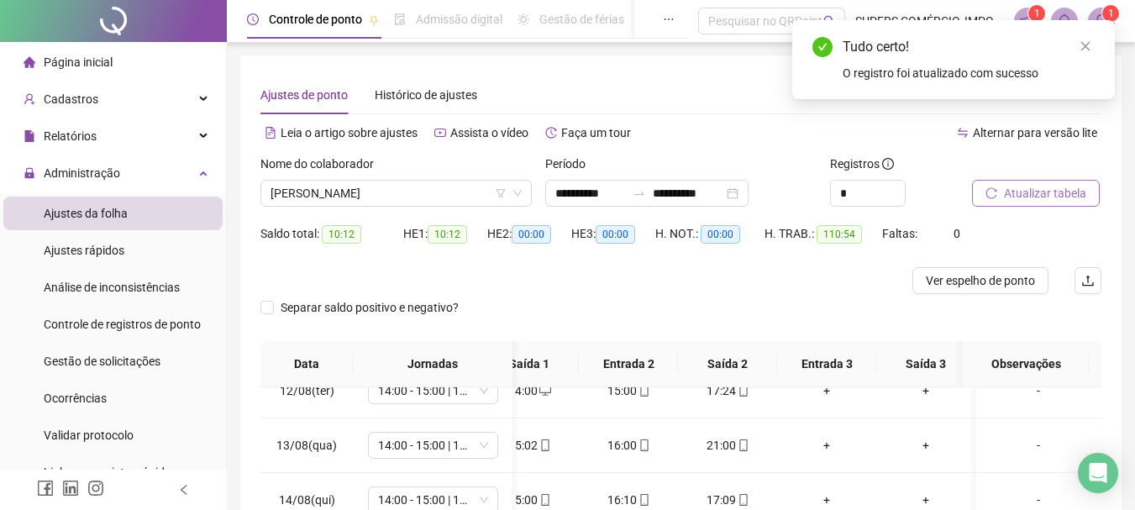
click at [1045, 190] on span "Atualizar tabela" at bounding box center [1045, 193] width 82 height 18
click at [996, 282] on span "Ver espelho de ponto" at bounding box center [980, 280] width 109 height 18
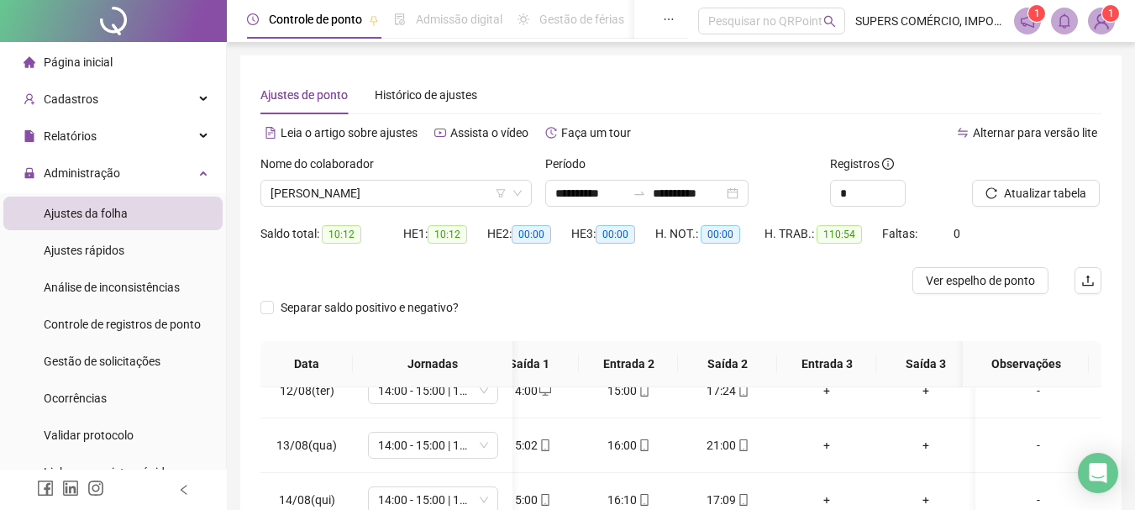
click at [368, 207] on div "Nome do colaborador ERICA CECILIA ROSA DE DEUS" at bounding box center [396, 188] width 285 height 66
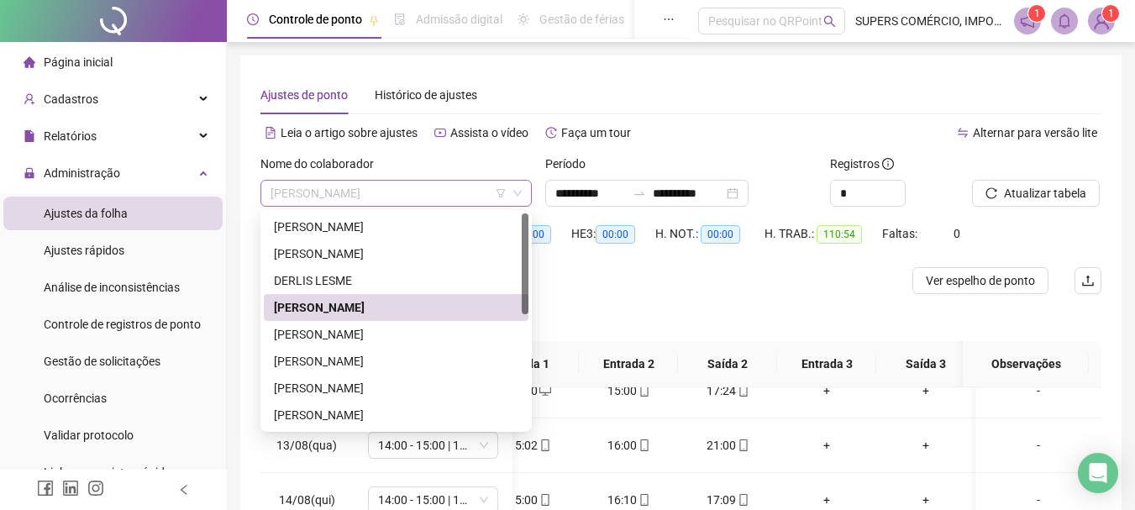
click at [371, 193] on span "[PERSON_NAME]" at bounding box center [396, 193] width 251 height 25
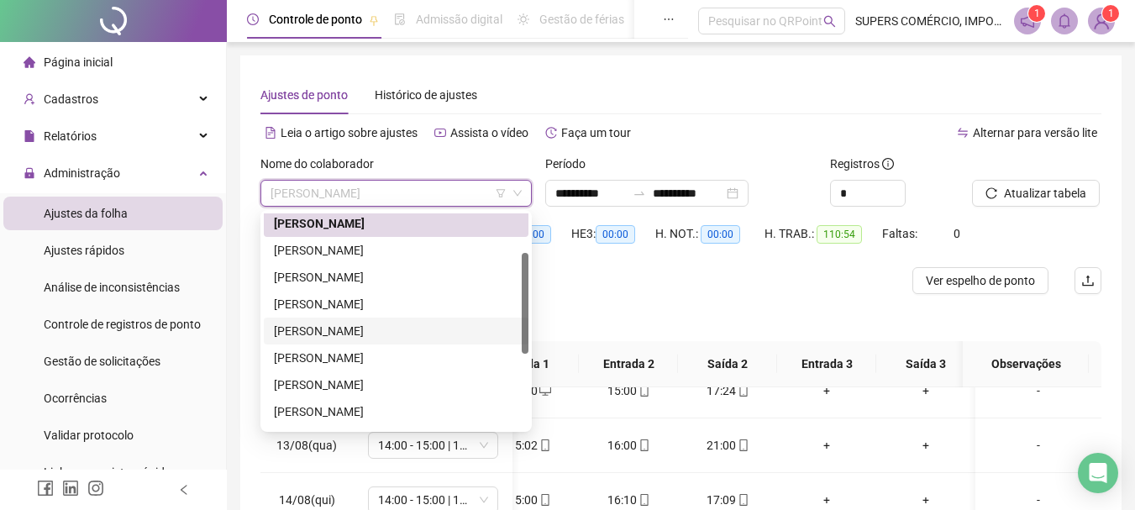
click at [348, 334] on div "[PERSON_NAME]" at bounding box center [396, 331] width 245 height 18
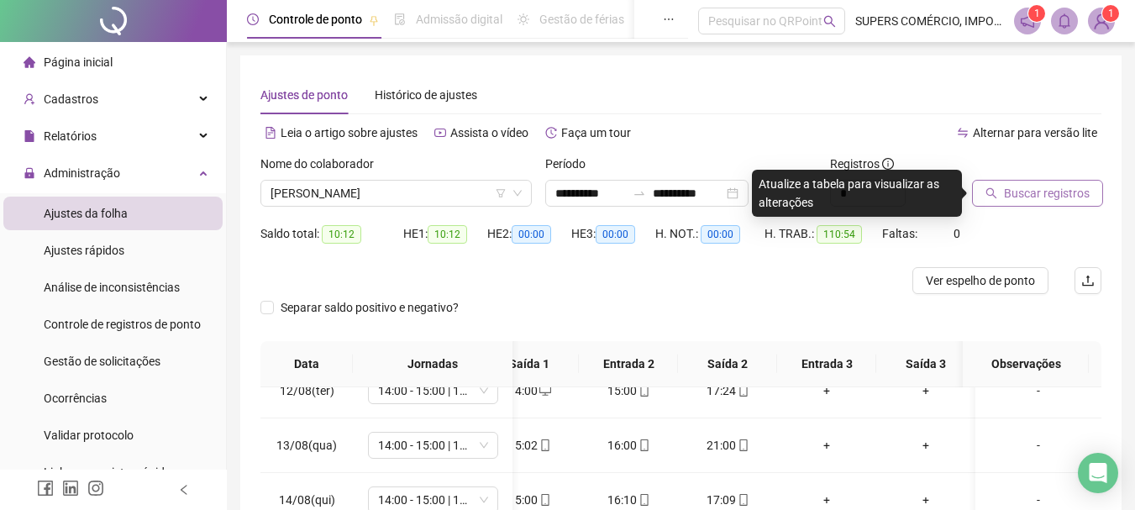
click at [1030, 199] on span "Buscar registros" at bounding box center [1047, 193] width 86 height 18
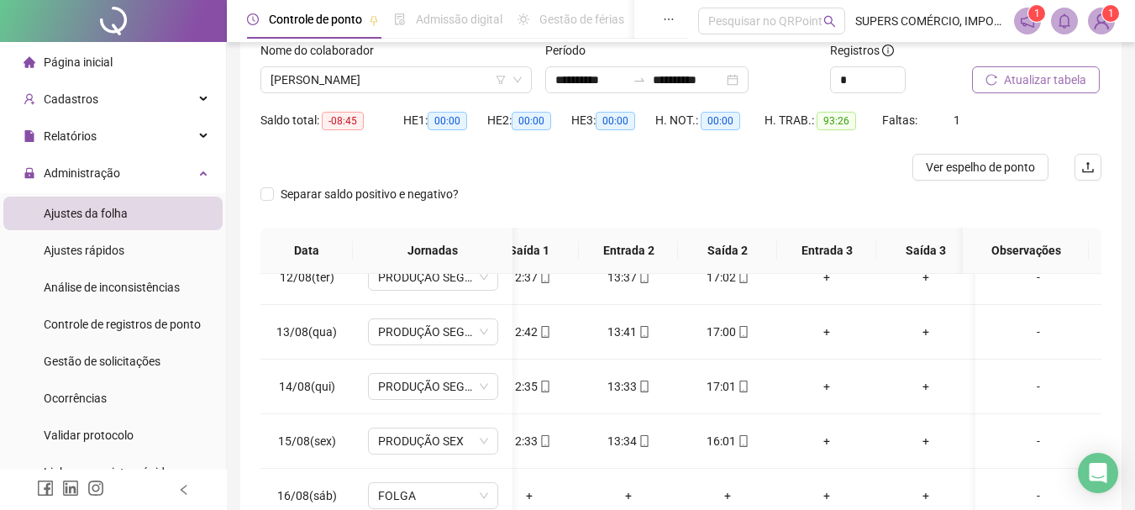
scroll to position [329, 0]
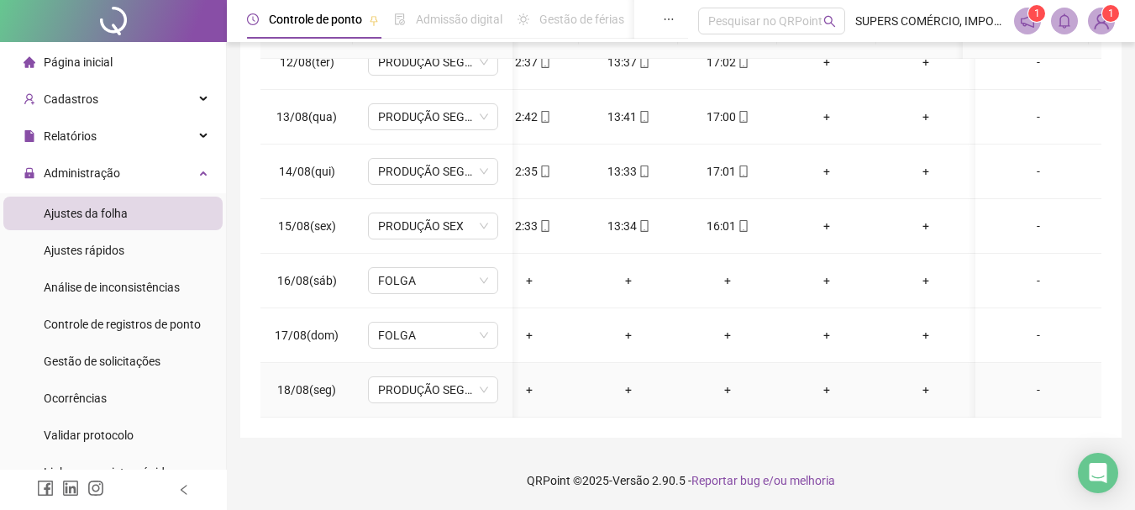
click at [1027, 382] on div "-" at bounding box center [1038, 390] width 99 height 18
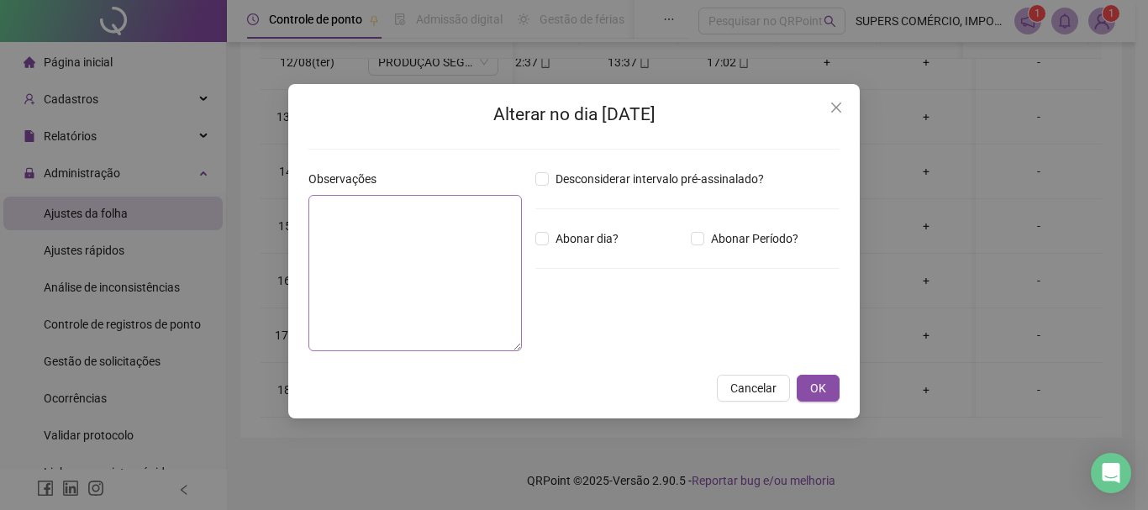
drag, startPoint x: 570, startPoint y: 233, endPoint x: 479, endPoint y: 247, distance: 91.9
click at [569, 233] on span "Abonar dia?" at bounding box center [587, 238] width 76 height 18
click at [344, 243] on textarea at bounding box center [414, 273] width 213 height 156
type textarea "**********"
click at [824, 387] on span "OK" at bounding box center [818, 388] width 16 height 18
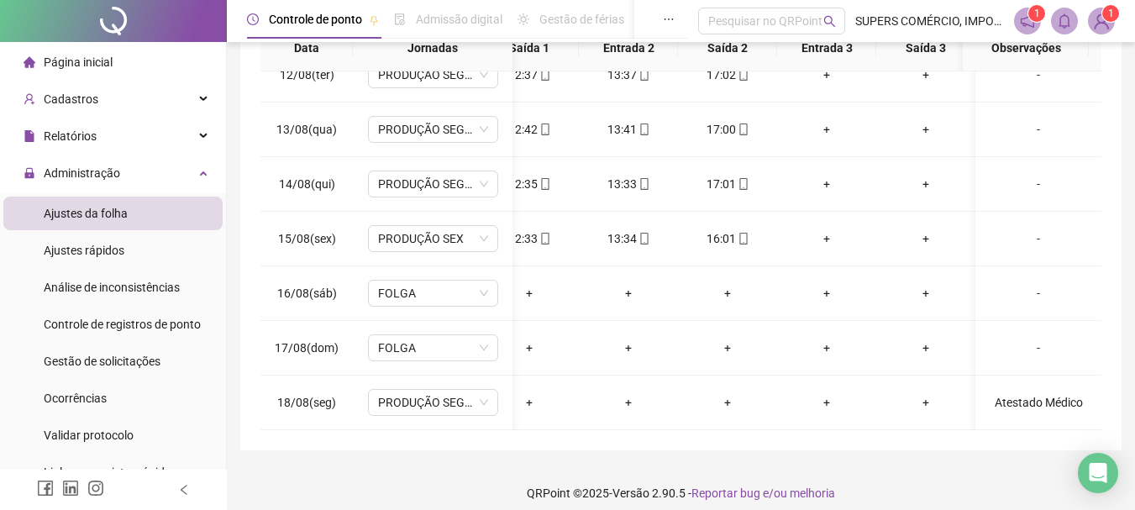
scroll to position [0, 0]
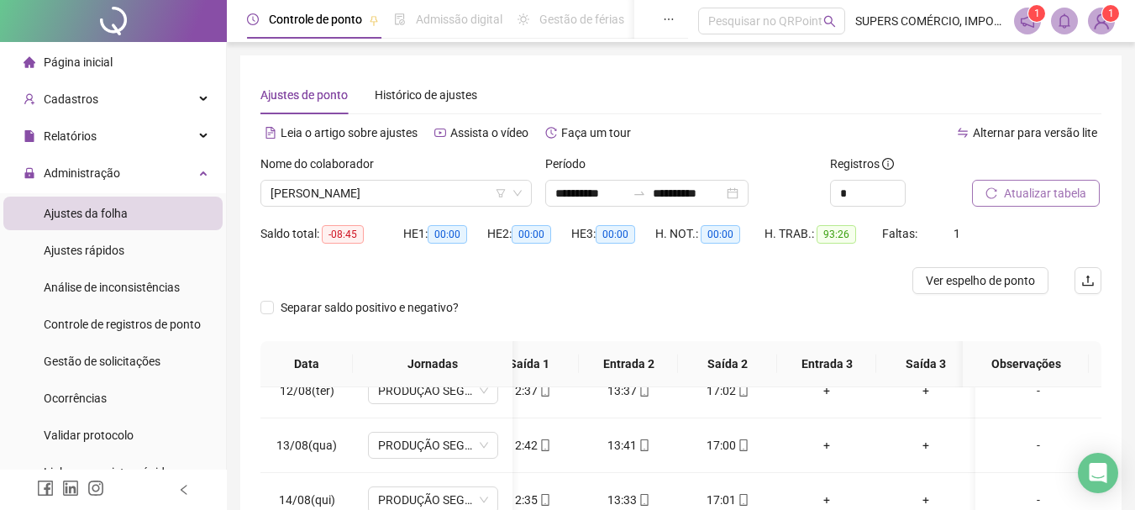
click at [1054, 186] on span "Atualizar tabela" at bounding box center [1045, 193] width 82 height 18
click at [447, 190] on span "[PERSON_NAME]" at bounding box center [396, 193] width 251 height 25
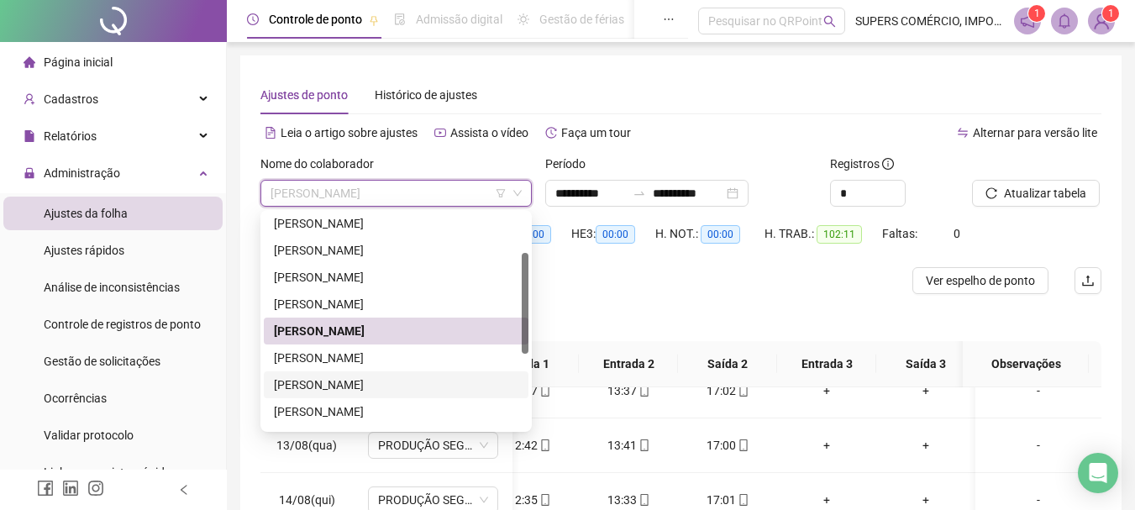
click at [380, 385] on div "[PERSON_NAME]" at bounding box center [396, 385] width 245 height 18
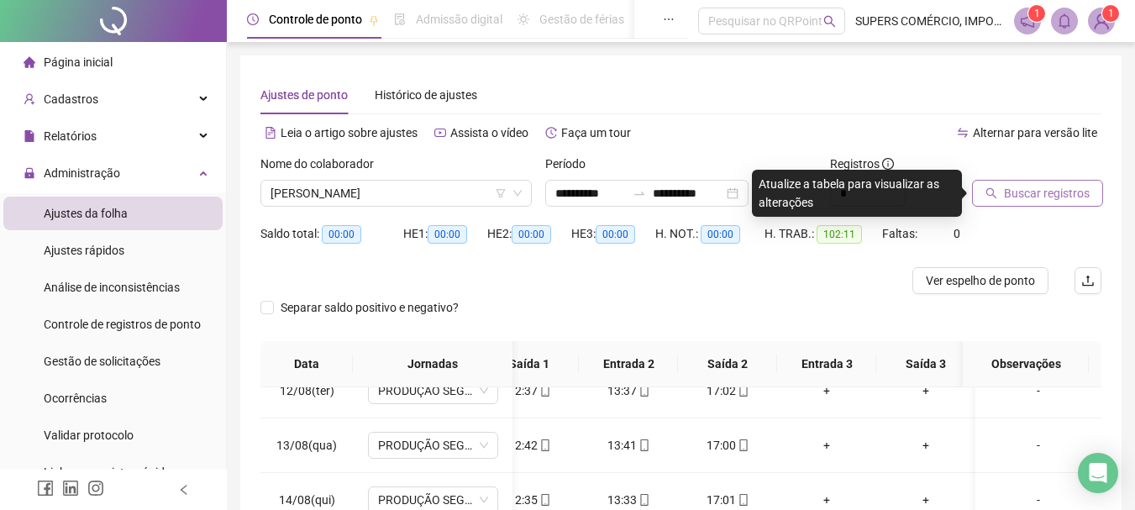
click at [1068, 191] on span "Buscar registros" at bounding box center [1047, 193] width 86 height 18
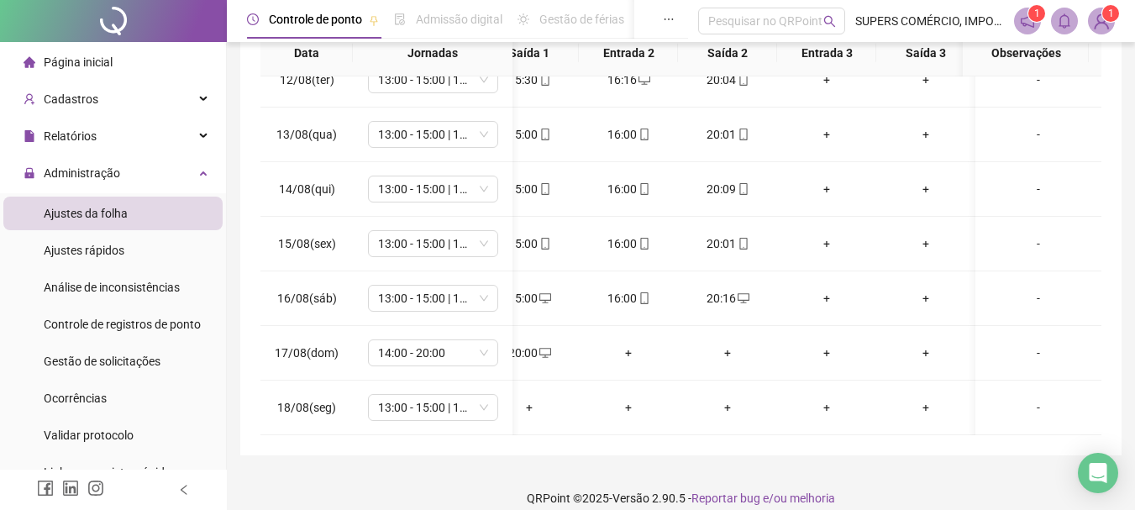
scroll to position [329, 0]
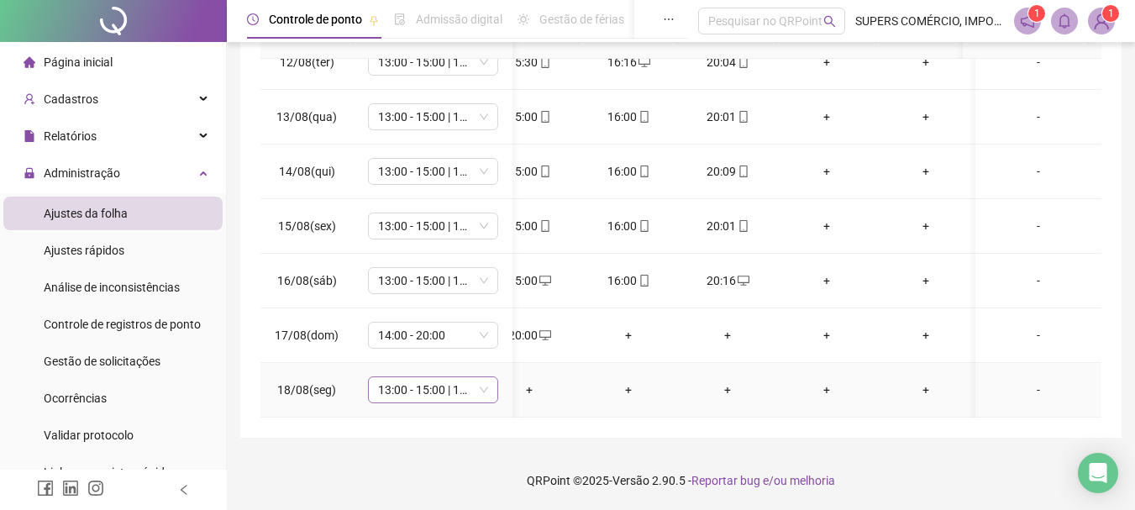
click at [473, 377] on span "13:00 - 15:00 | 16:00 - 20:00" at bounding box center [433, 389] width 110 height 25
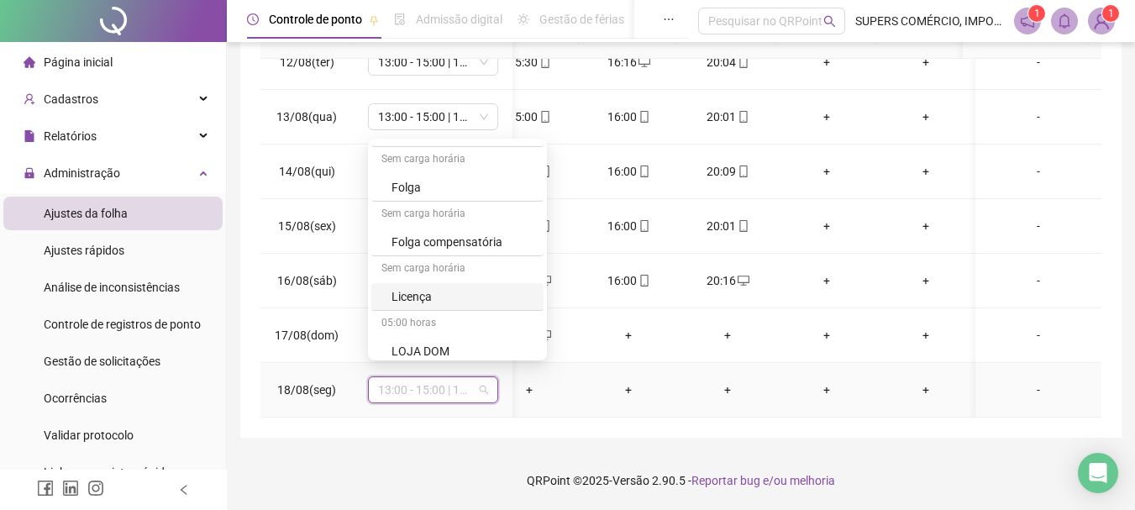
scroll to position [840, 0]
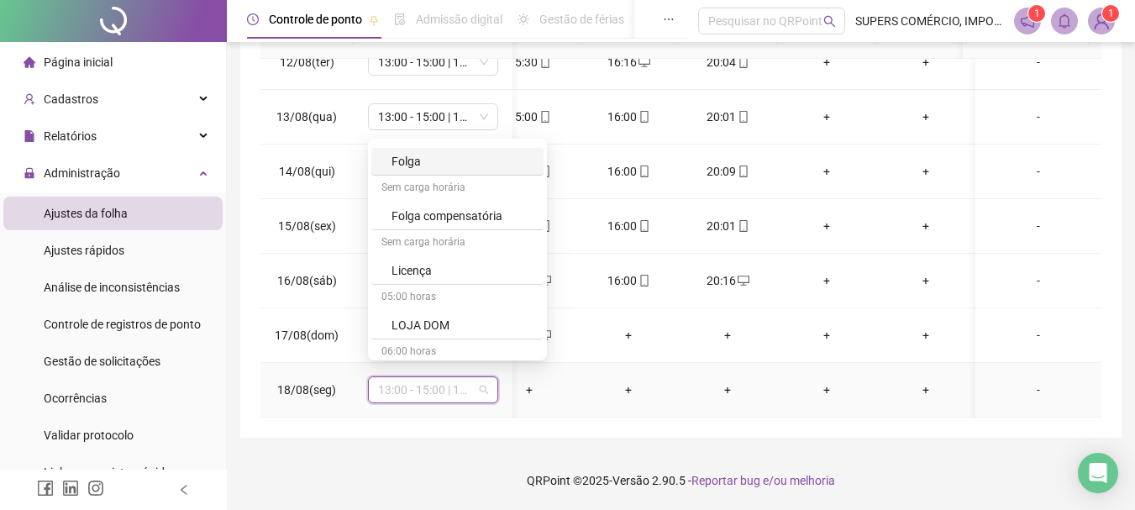
click at [413, 160] on div "Folga" at bounding box center [463, 161] width 142 height 18
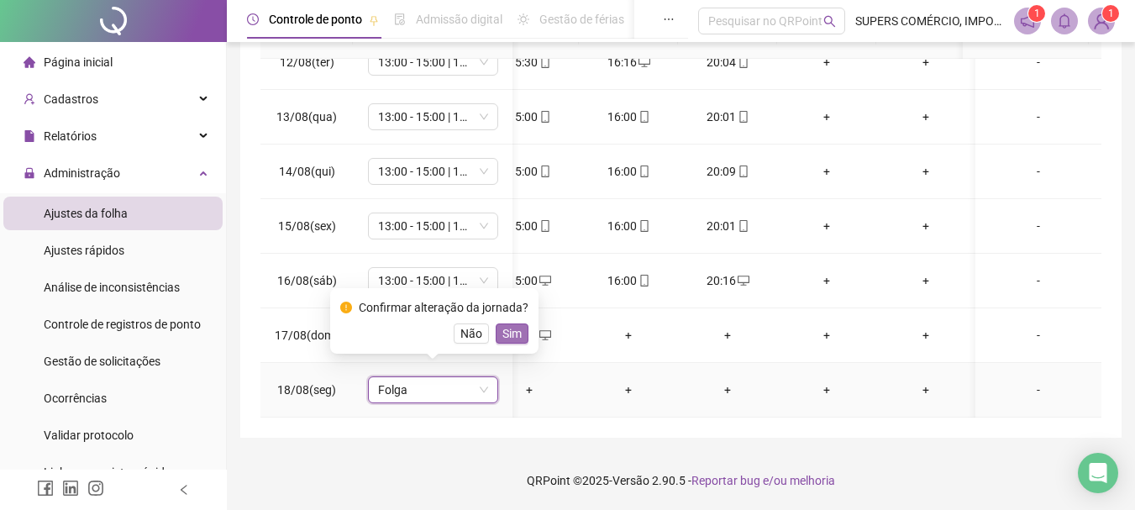
click at [520, 330] on button "Sim" at bounding box center [512, 334] width 33 height 20
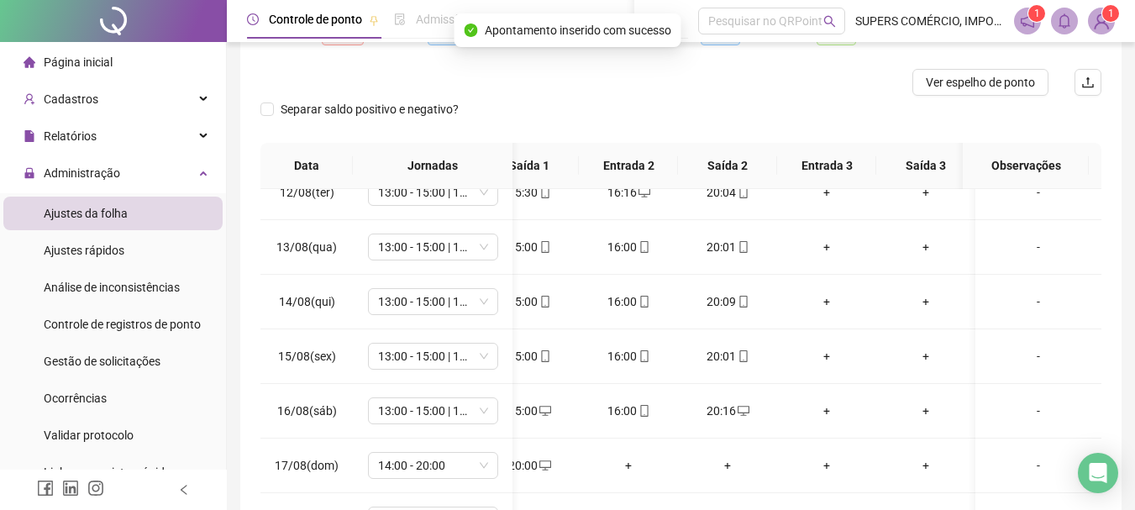
scroll to position [0, 0]
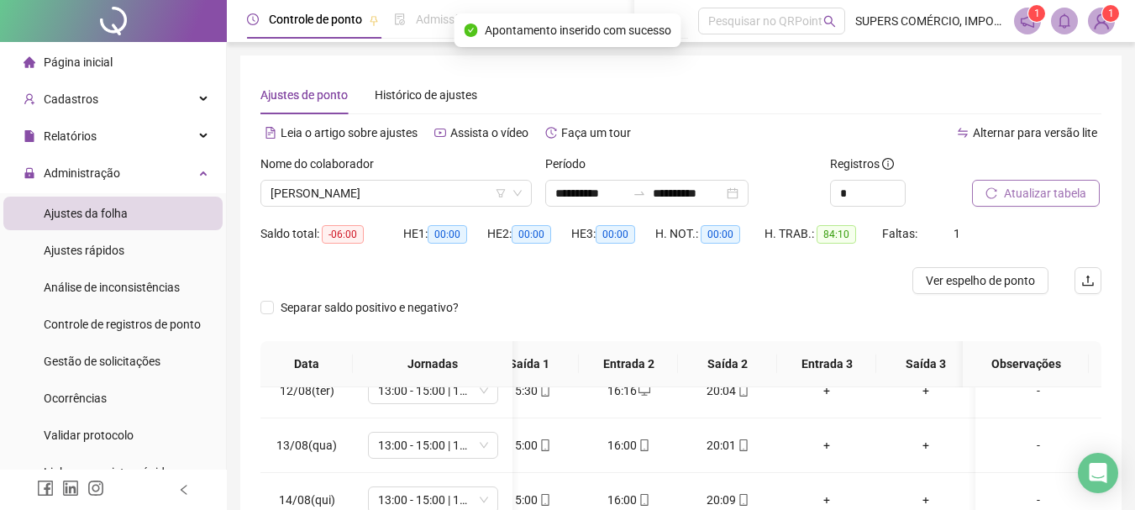
click at [1062, 194] on span "Atualizar tabela" at bounding box center [1045, 193] width 82 height 18
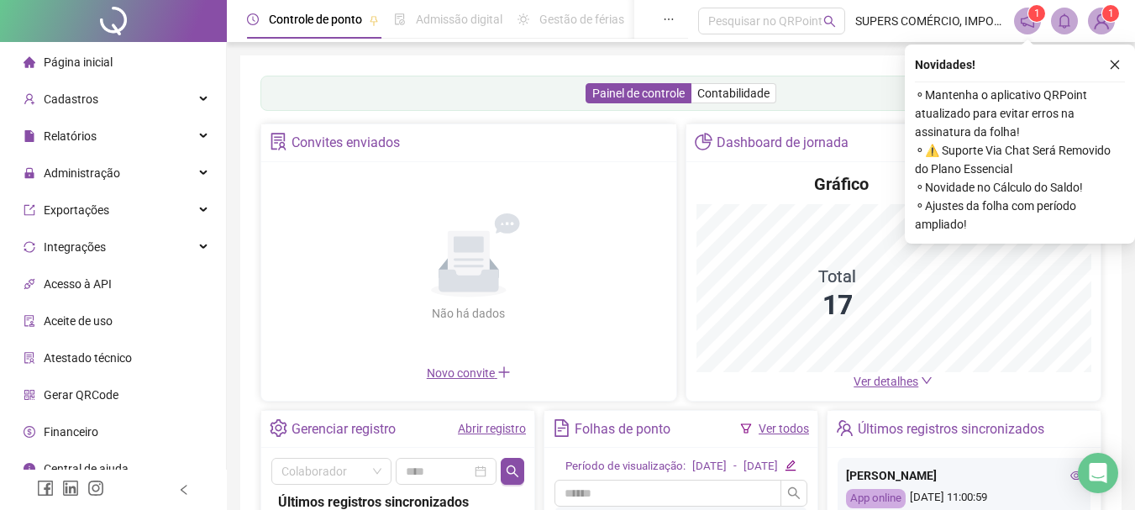
click at [1113, 61] on icon "close" at bounding box center [1115, 65] width 12 height 12
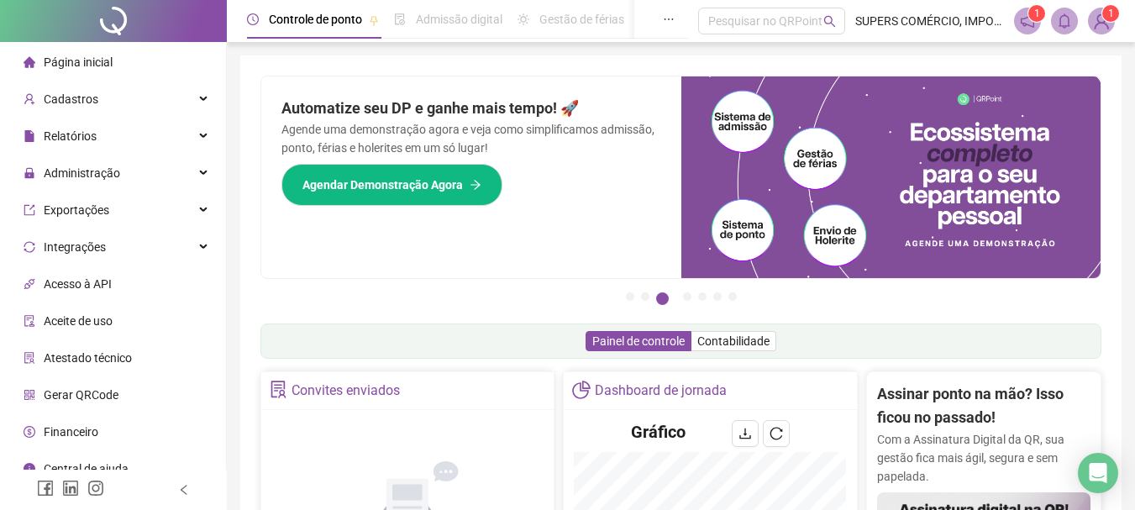
click at [107, 60] on span "Página inicial" at bounding box center [78, 61] width 69 height 13
